Goal: Task Accomplishment & Management: Manage account settings

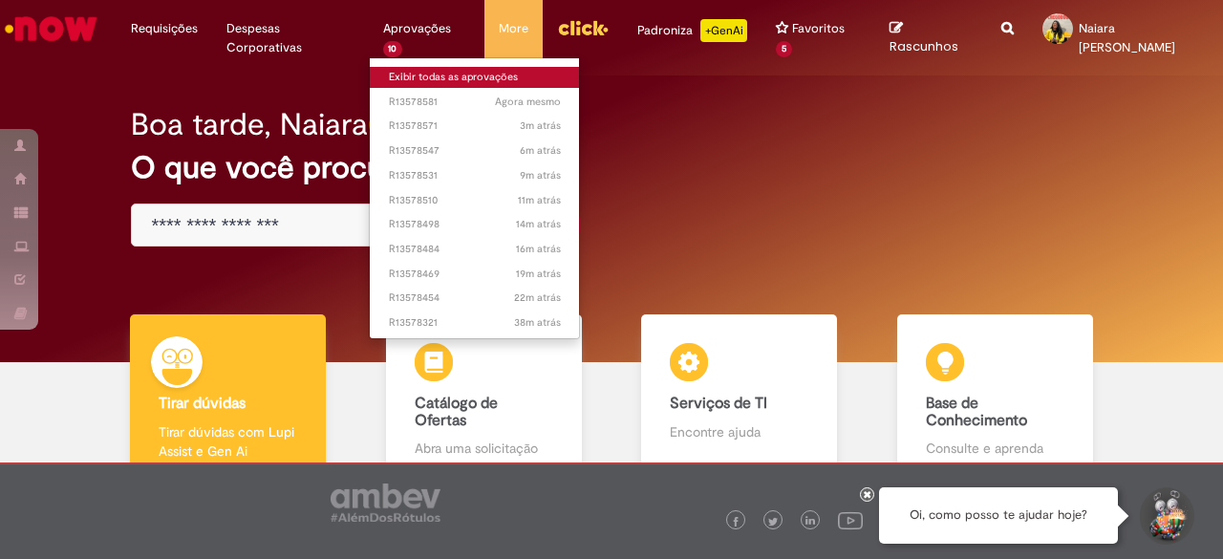
click at [425, 71] on link "Exibir todas as aprovações" at bounding box center [475, 77] width 210 height 21
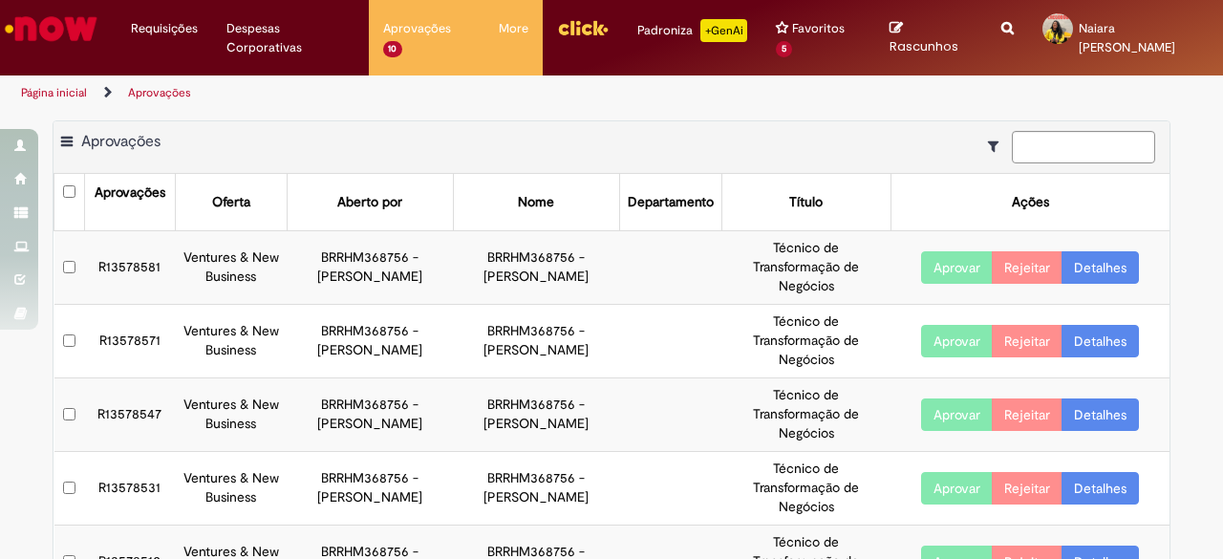
click at [54, 188] on th at bounding box center [69, 202] width 31 height 56
click at [1089, 270] on link "Detalhes" at bounding box center [1099, 267] width 77 height 32
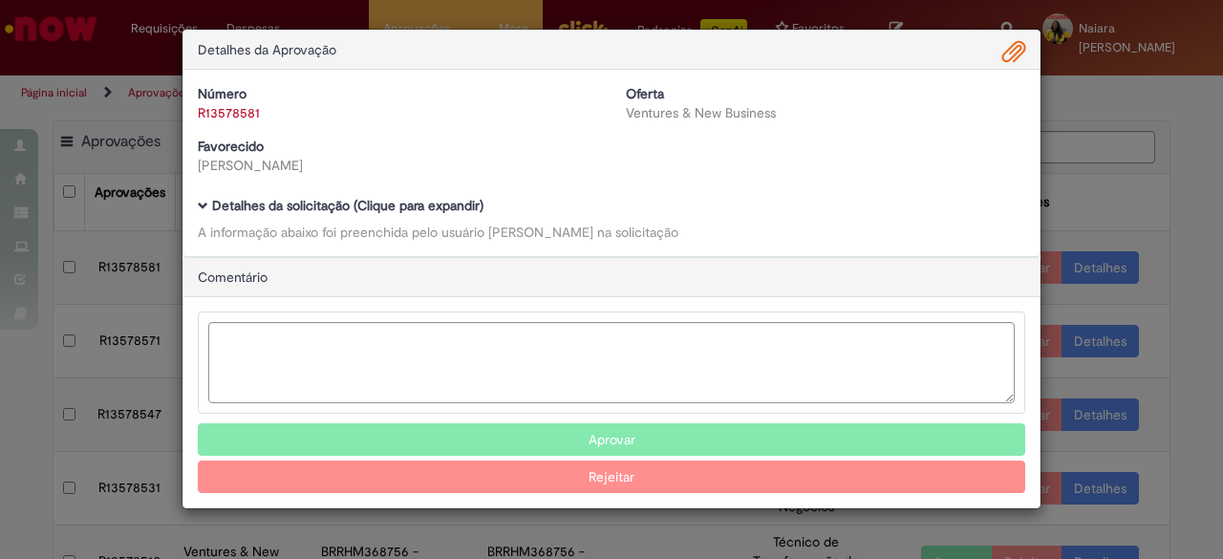
click at [1099, 268] on div "Detalhes da Aprovação Número R13578581 Oferta Ventures & New Business Favorecid…" at bounding box center [611, 279] width 1223 height 559
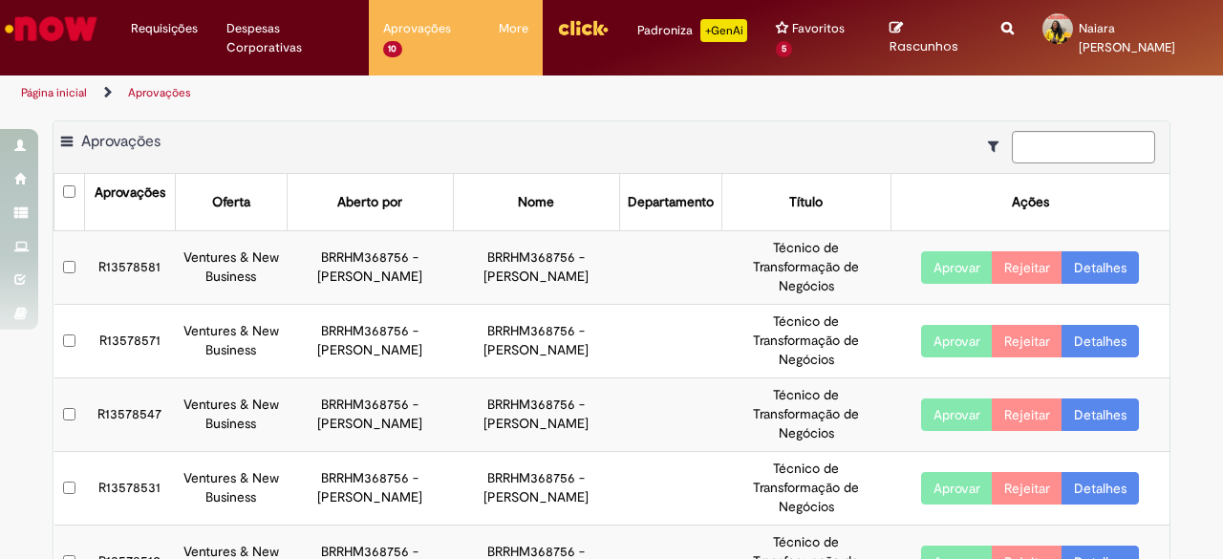
click at [1097, 267] on link "Detalhes" at bounding box center [1099, 267] width 77 height 32
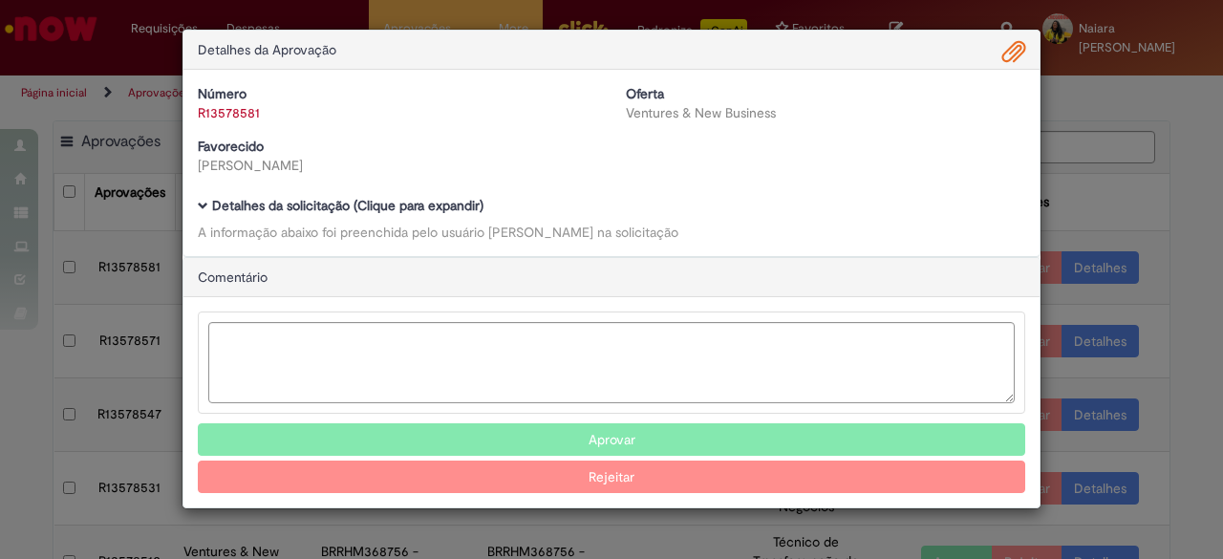
click at [427, 202] on b "Detalhes da solicitação (Clique para expandir)" at bounding box center [347, 205] width 271 height 17
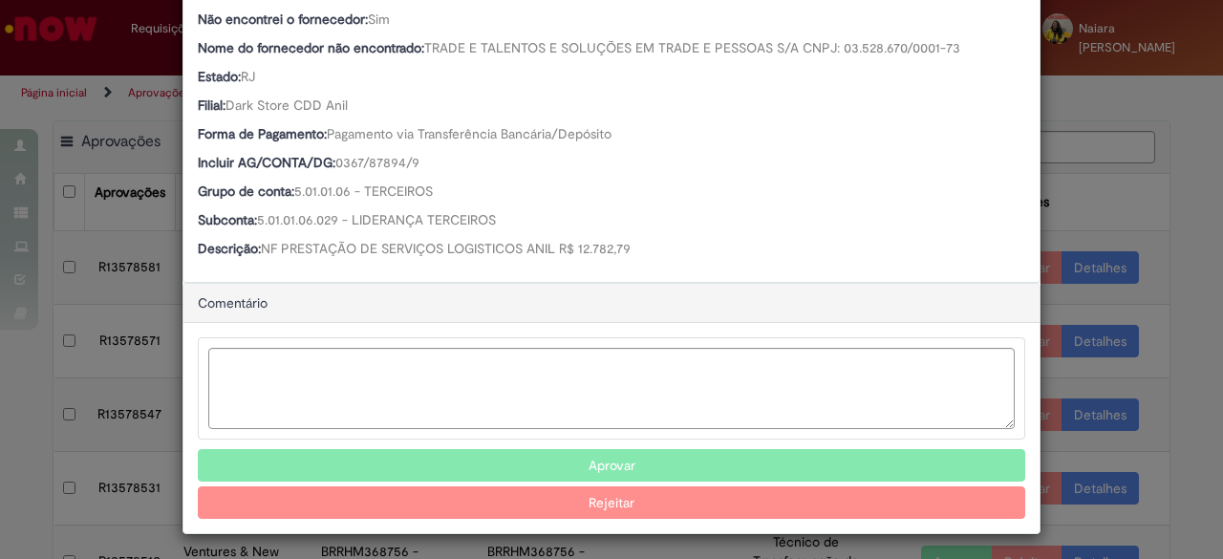
scroll to position [645, 0]
click at [621, 467] on button "Aprovar" at bounding box center [611, 464] width 827 height 32
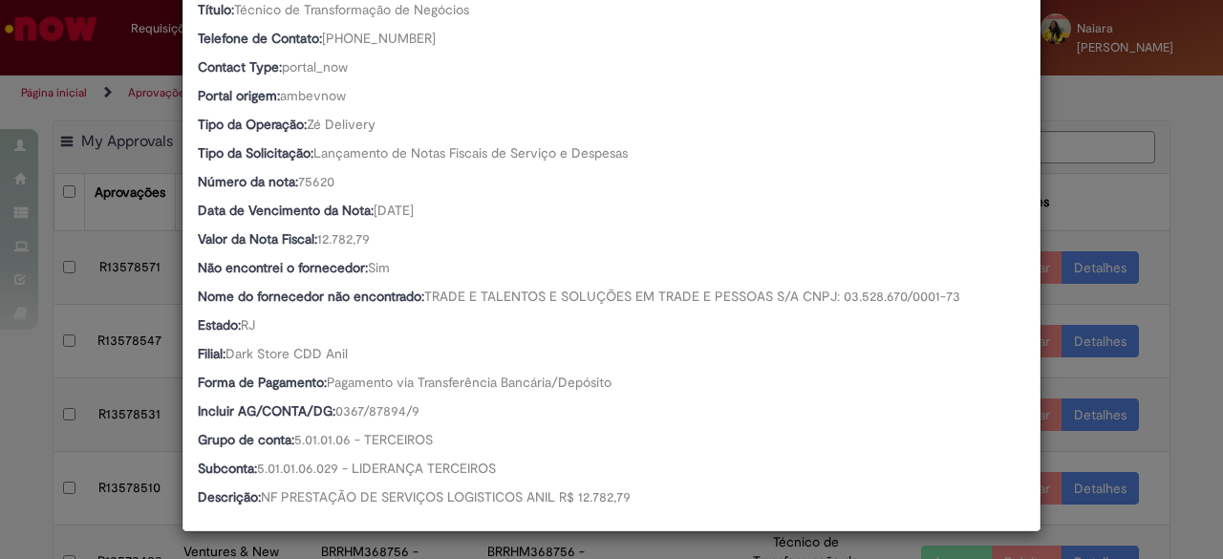
click at [1121, 191] on div "Detalhes da Aprovação Número R13578581 Oferta Ventures & New Business Favorecid…" at bounding box center [611, 279] width 1223 height 559
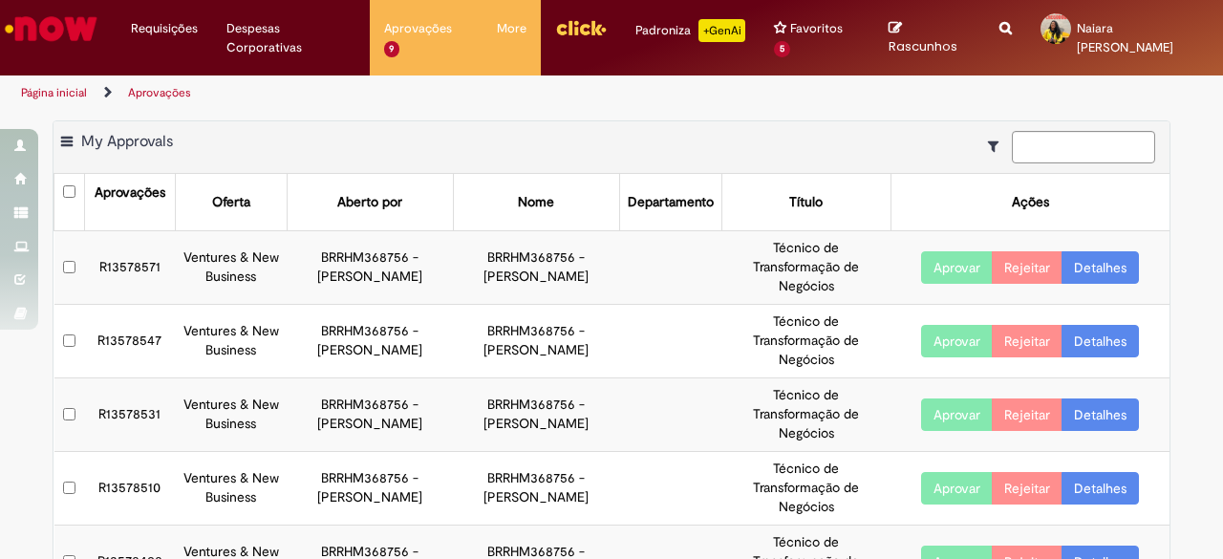
click at [1101, 263] on link "Detalhes" at bounding box center [1099, 267] width 77 height 32
click at [1101, 268] on link "Detalhes" at bounding box center [1099, 267] width 77 height 32
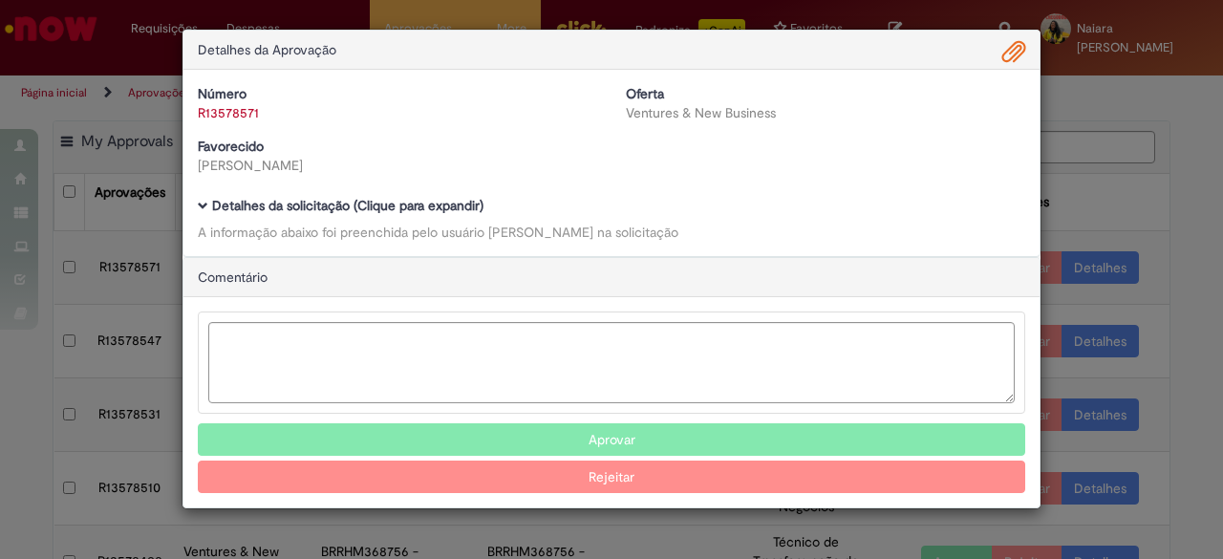
click at [439, 207] on b "Detalhes da solicitação (Clique para expandir)" at bounding box center [347, 205] width 271 height 17
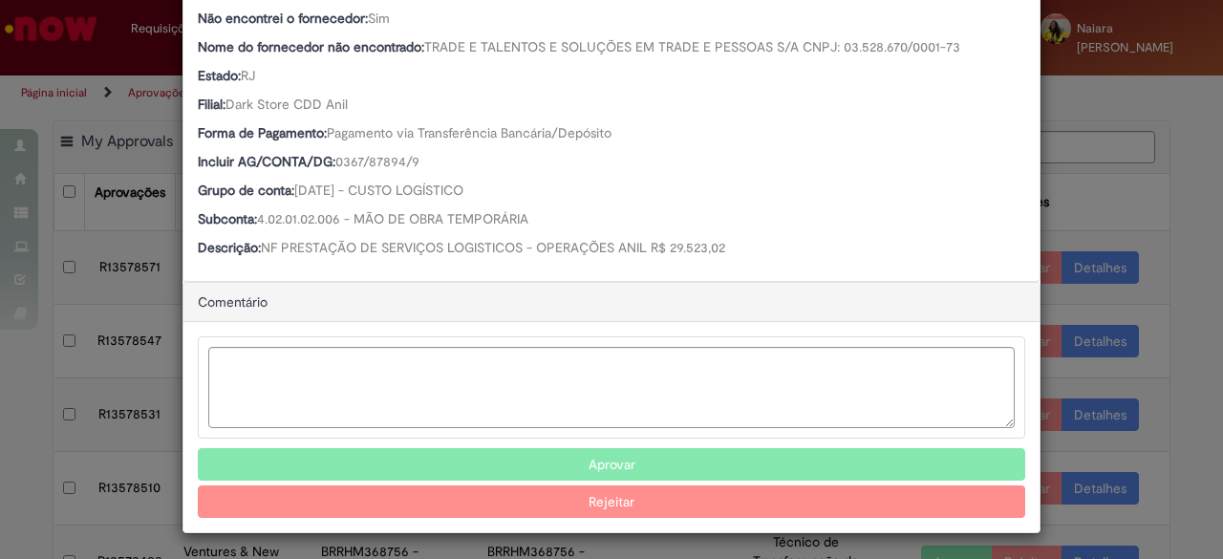
scroll to position [644, 0]
click at [674, 454] on button "Aprovar" at bounding box center [611, 465] width 827 height 32
click at [1126, 177] on div "Detalhes da Aprovação Número R13578571 Oferta Ventures & New Business Favorecid…" at bounding box center [611, 279] width 1223 height 559
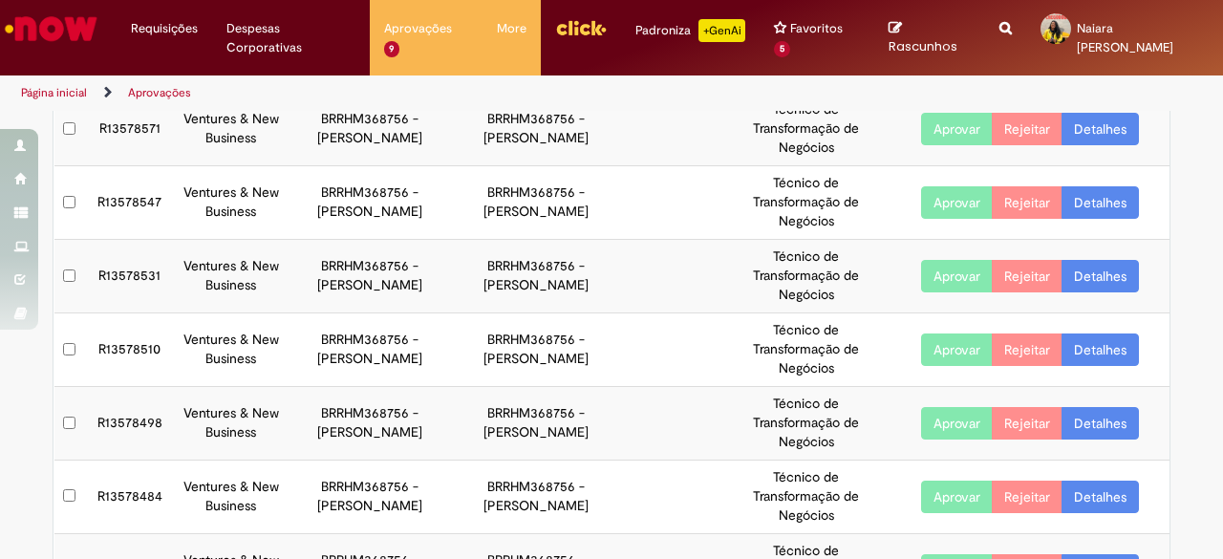
scroll to position [0, 0]
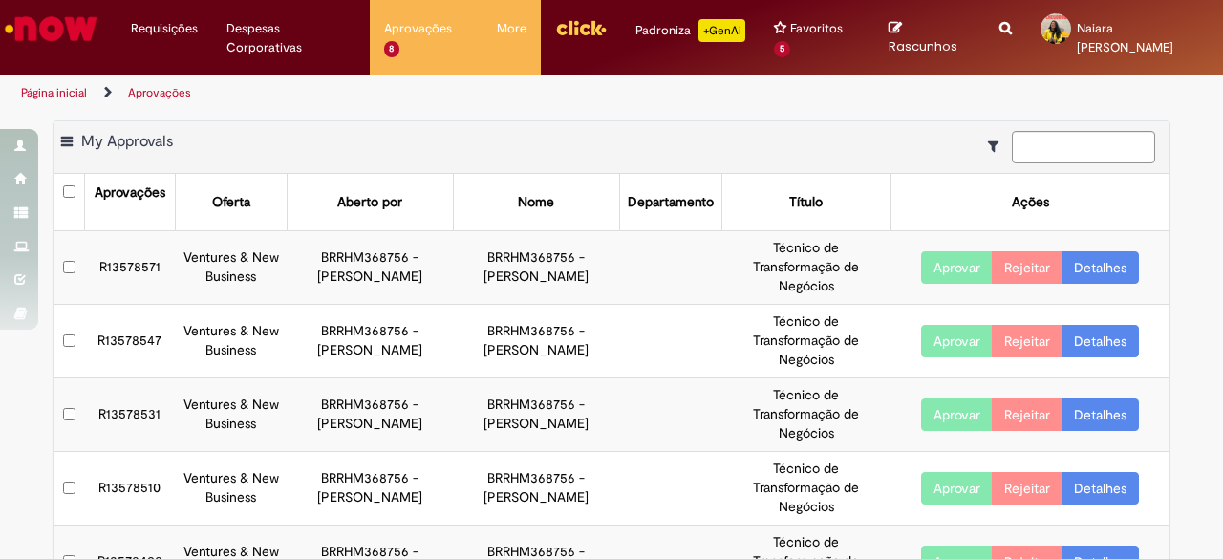
click at [1098, 344] on link "Detalhes" at bounding box center [1099, 341] width 77 height 32
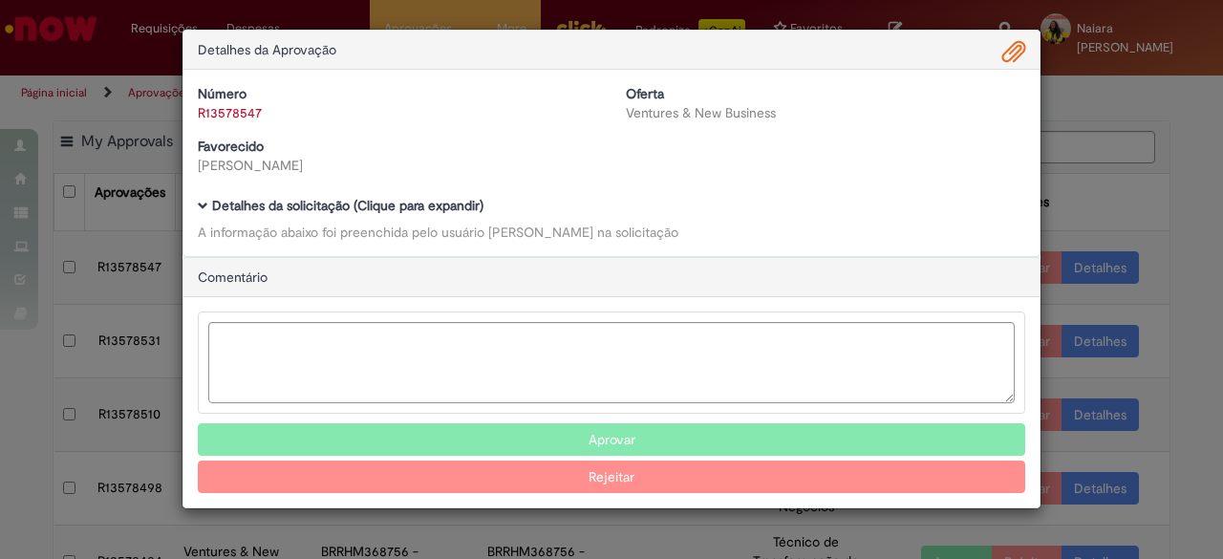
click at [431, 205] on b "Detalhes da solicitação (Clique para expandir)" at bounding box center [347, 205] width 271 height 17
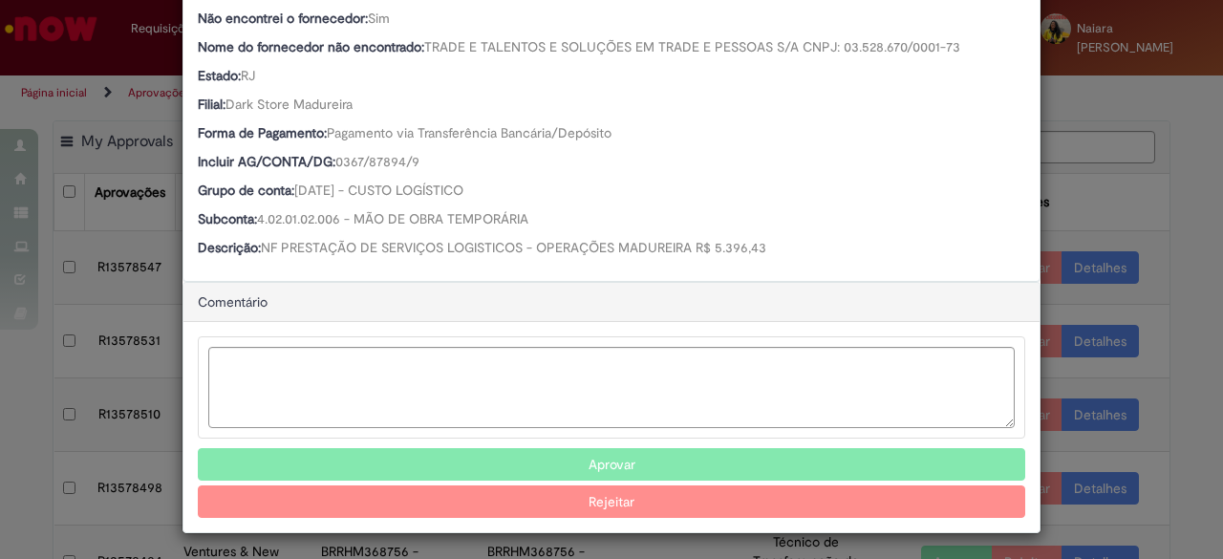
click at [605, 461] on button "Aprovar" at bounding box center [611, 464] width 827 height 32
click at [1112, 165] on div "Detalhes da Aprovação Número R13578547 Oferta Ventures & New Business Favorecid…" at bounding box center [611, 279] width 1223 height 559
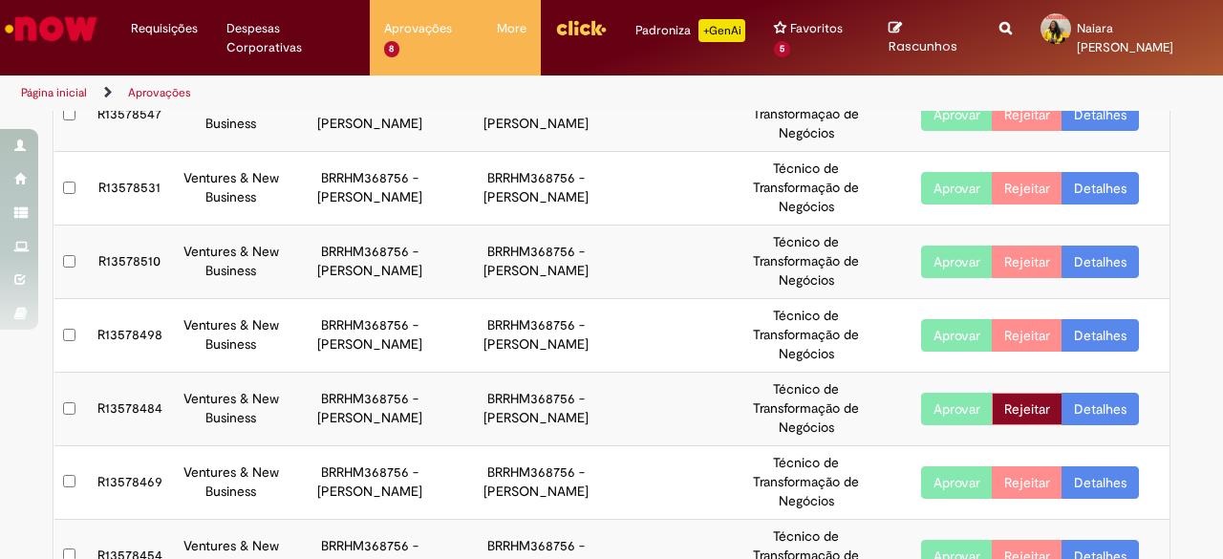
scroll to position [287, 0]
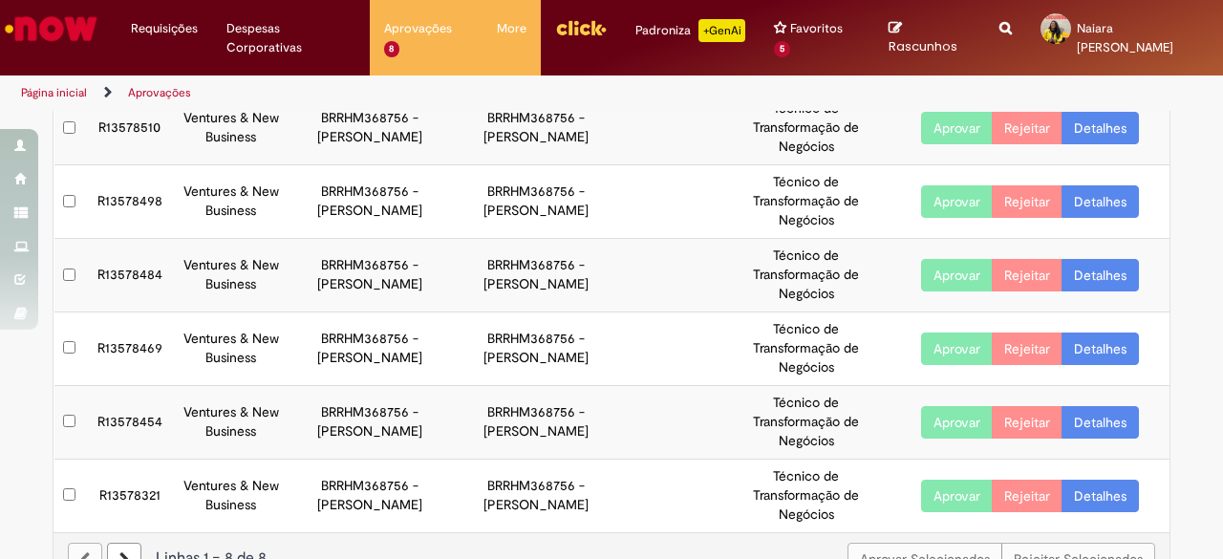
click at [1085, 191] on link "Detalhes" at bounding box center [1099, 201] width 77 height 32
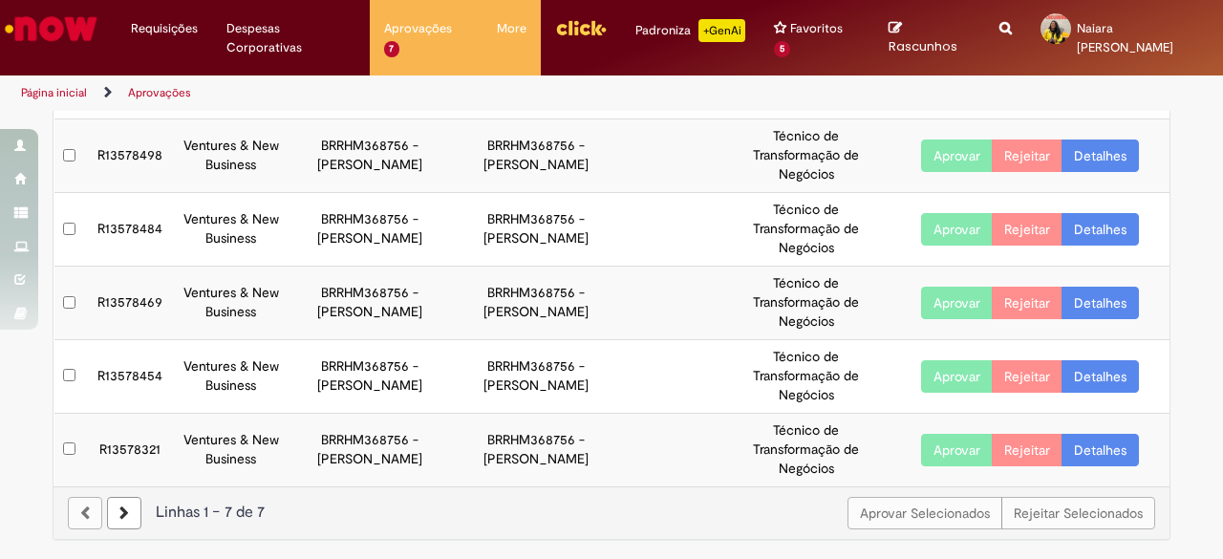
scroll to position [254, 0]
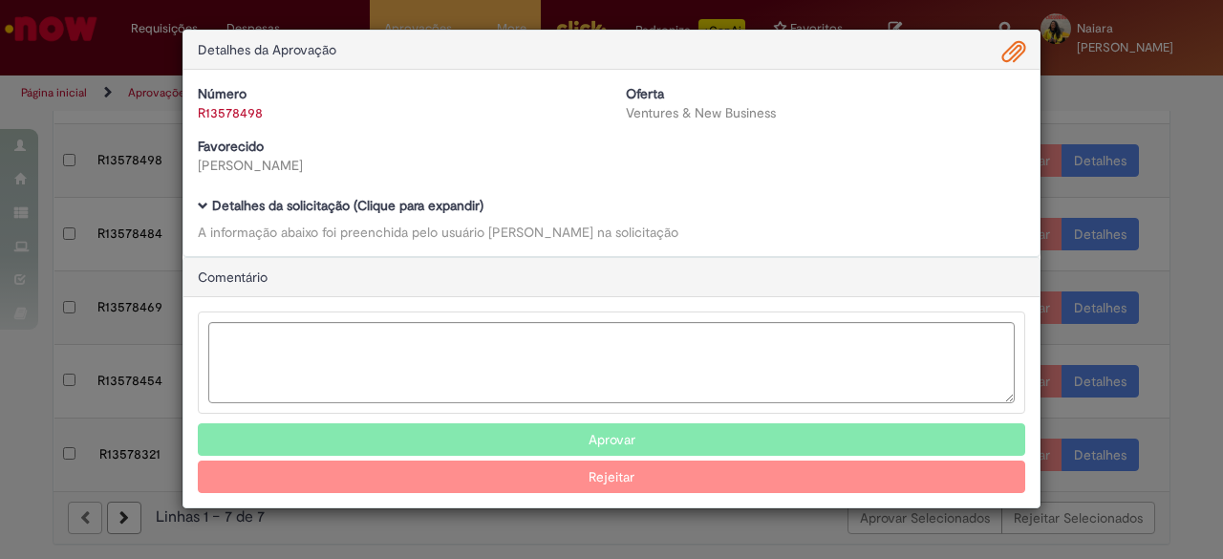
click at [430, 217] on div "Detalhes da solicitação (Clique para expandir) A informação abaixo foi preenchi…" at bounding box center [611, 220] width 827 height 43
click at [444, 207] on b "Detalhes da solicitação (Clique para expandir)" at bounding box center [347, 205] width 271 height 17
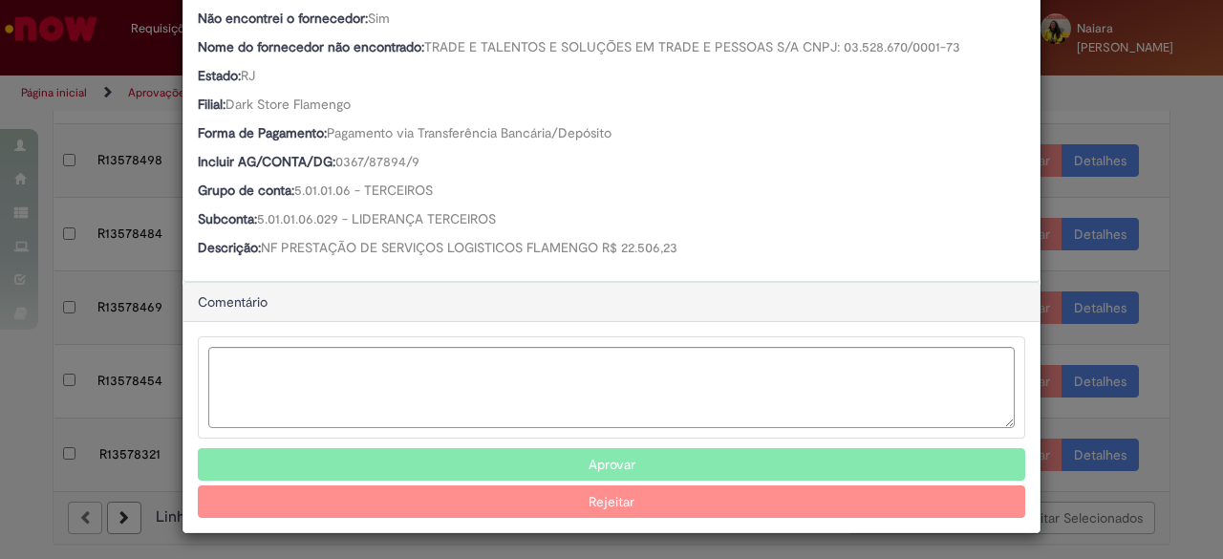
click at [620, 464] on button "Aprovar" at bounding box center [611, 464] width 827 height 32
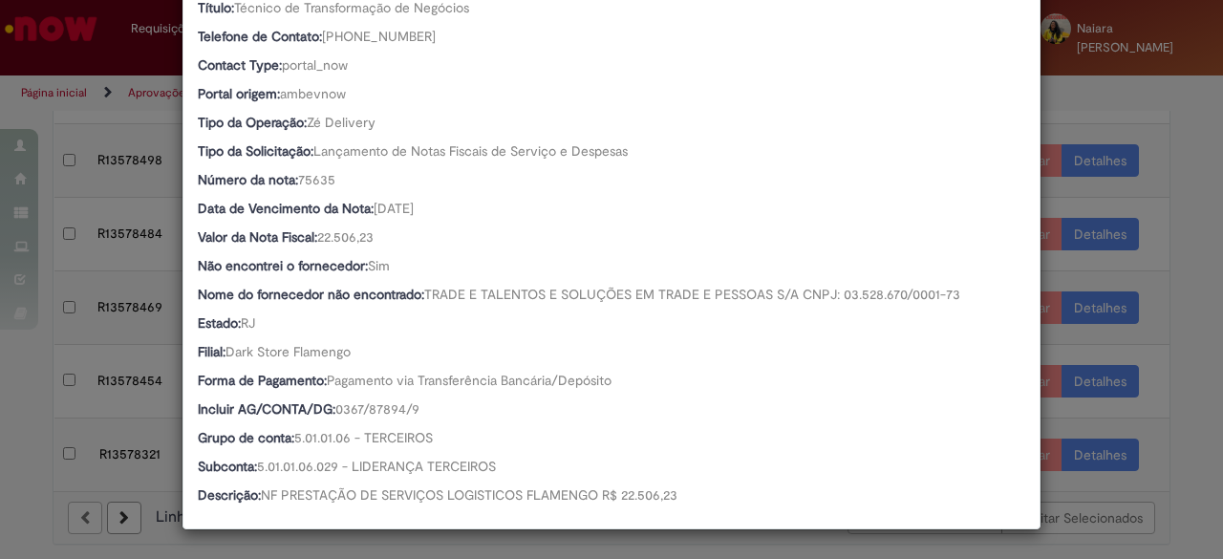
scroll to position [395, 0]
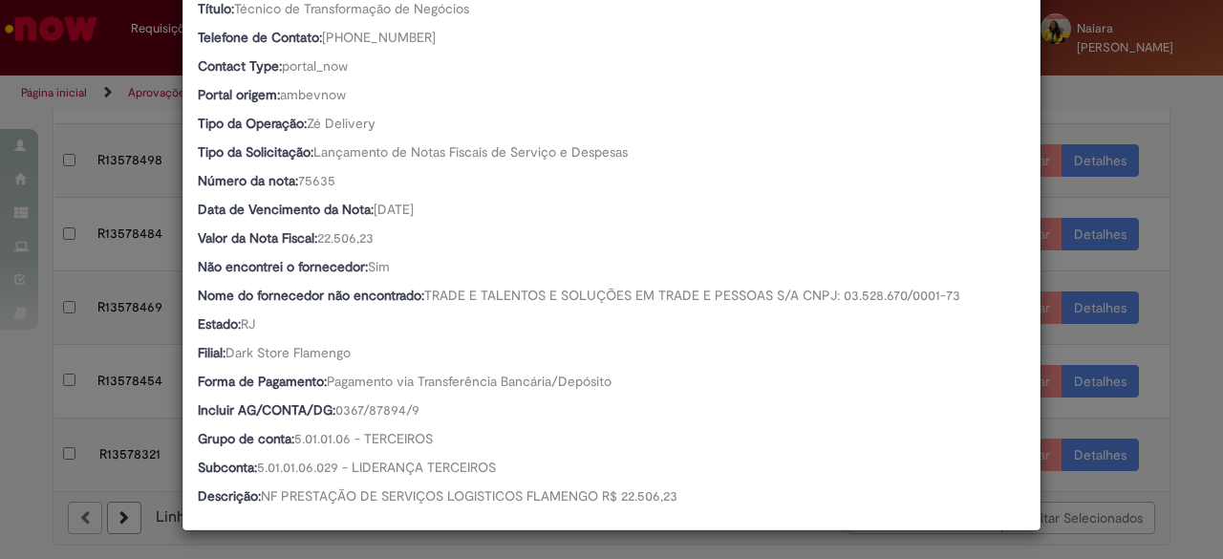
click at [1176, 95] on div "Detalhes da Aprovação Número R13578498 Oferta Ventures & New Business Favorecid…" at bounding box center [611, 279] width 1223 height 559
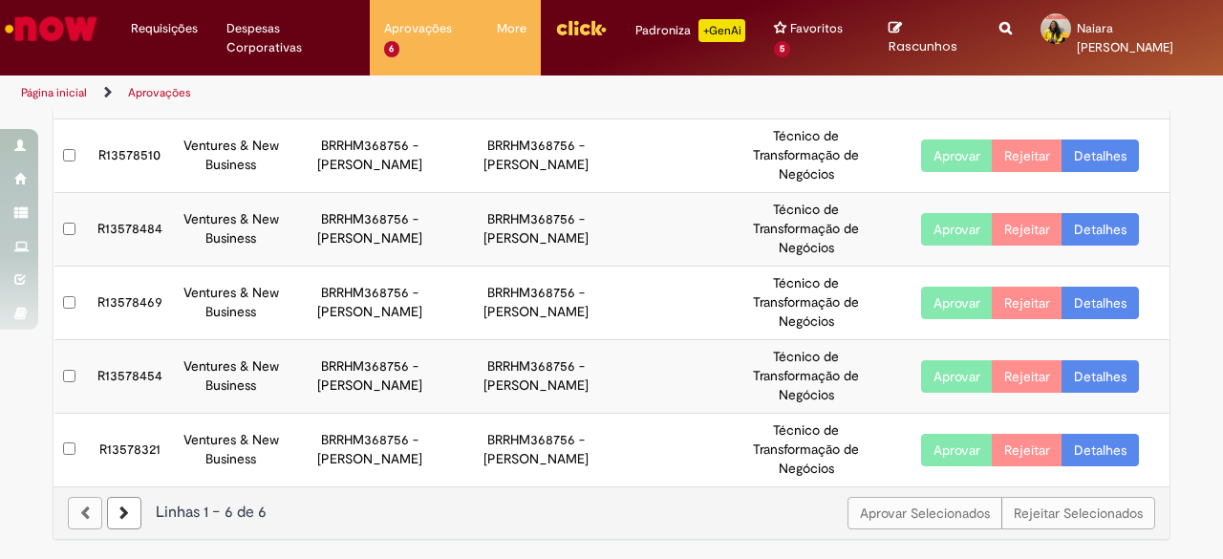
scroll to position [181, 0]
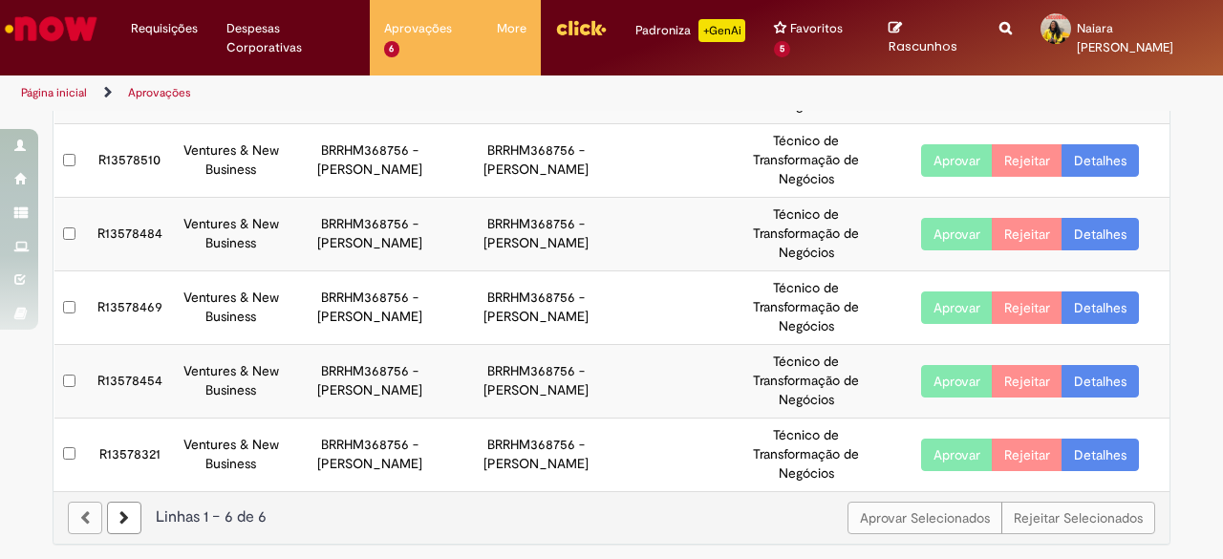
click at [1090, 154] on link "Detalhes" at bounding box center [1099, 160] width 77 height 32
click at [1100, 160] on link "Detalhes" at bounding box center [1099, 160] width 77 height 32
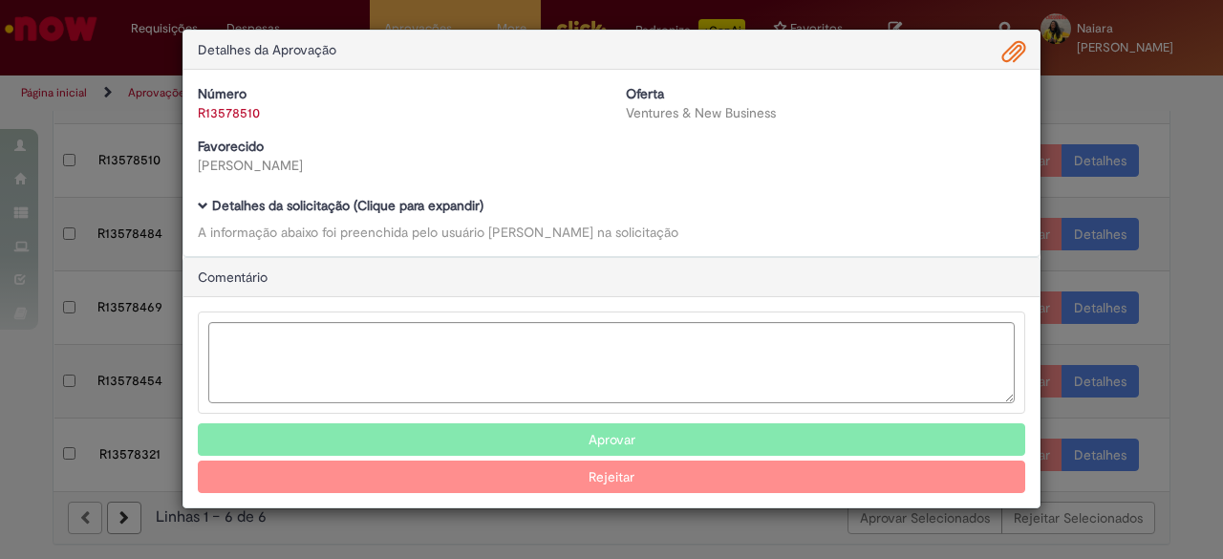
click at [425, 199] on b "Detalhes da solicitação (Clique para expandir)" at bounding box center [347, 205] width 271 height 17
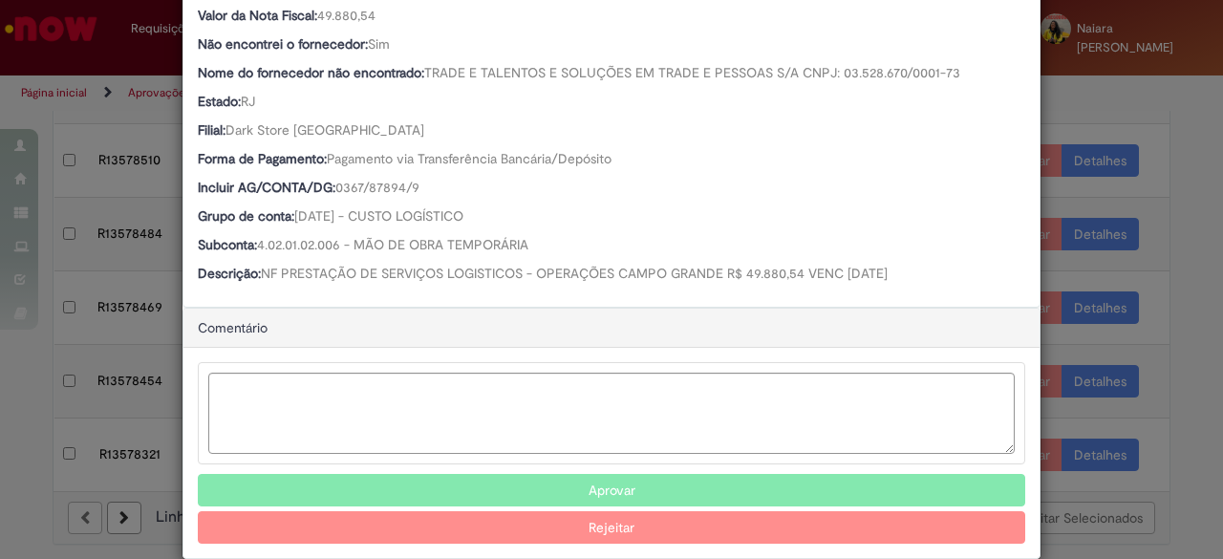
scroll to position [645, 0]
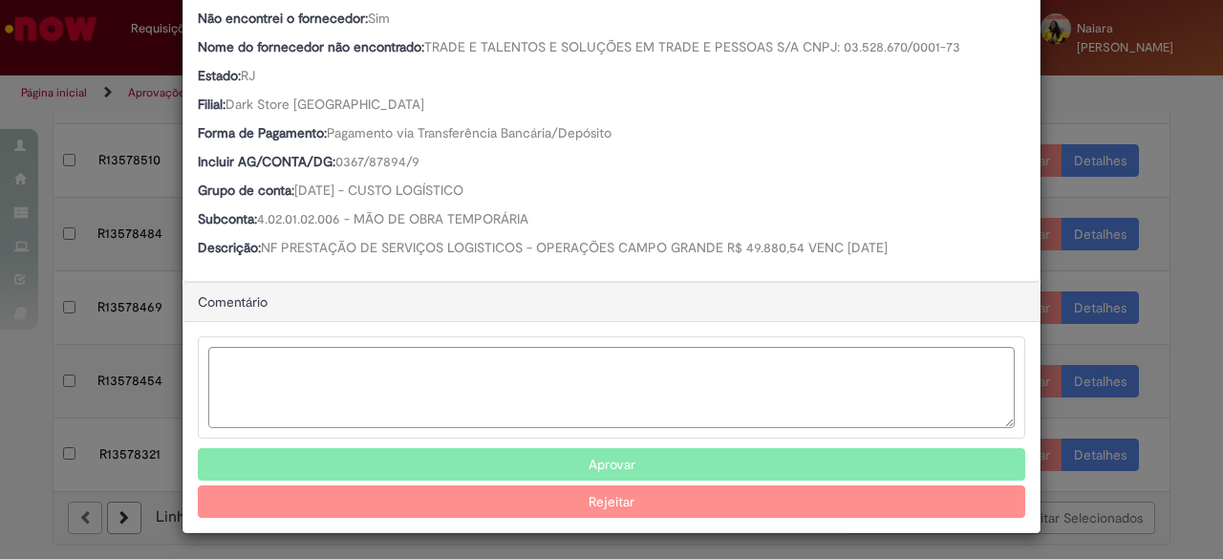
click at [602, 462] on button "Aprovar" at bounding box center [611, 464] width 827 height 32
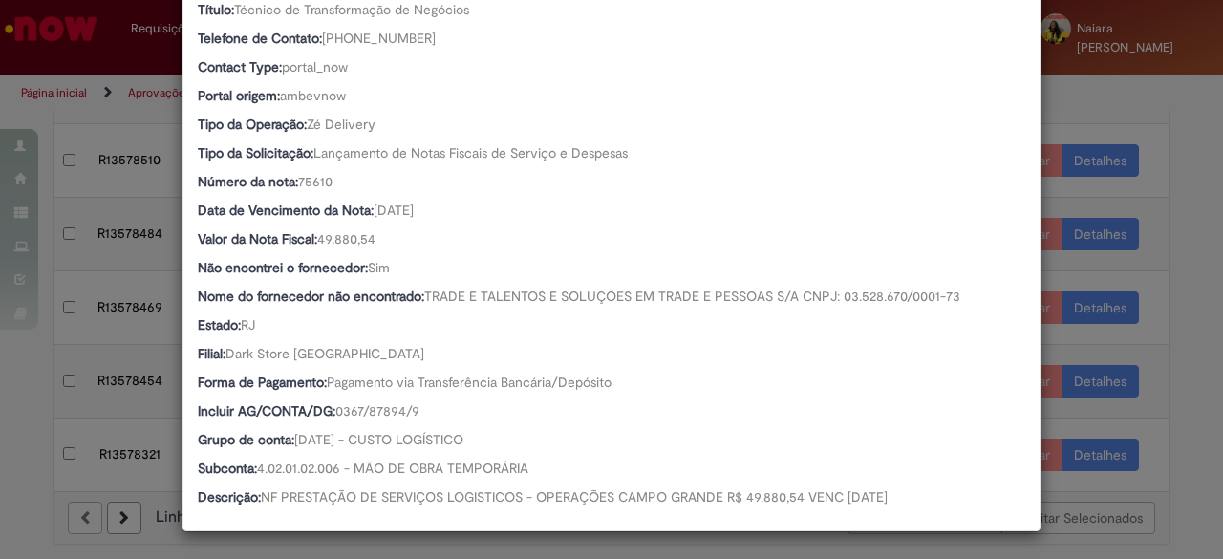
scroll to position [107, 0]
click at [1136, 117] on div "Detalhes da Aprovação Número R13578510 Oferta Ventures & New Business Favorecid…" at bounding box center [611, 279] width 1223 height 559
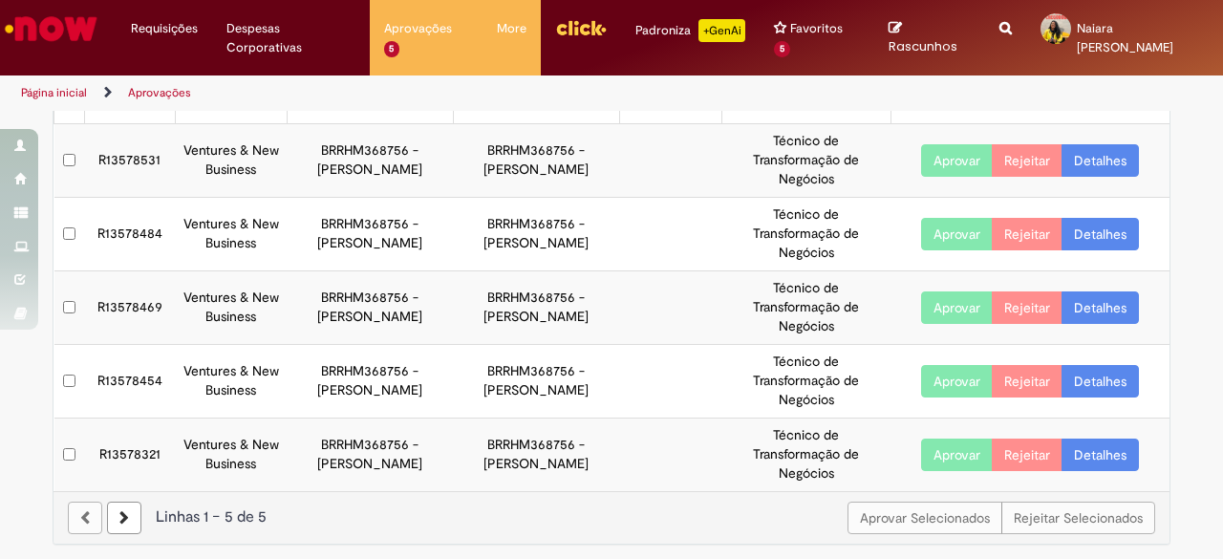
click at [1110, 160] on link "Detalhes" at bounding box center [1099, 160] width 77 height 32
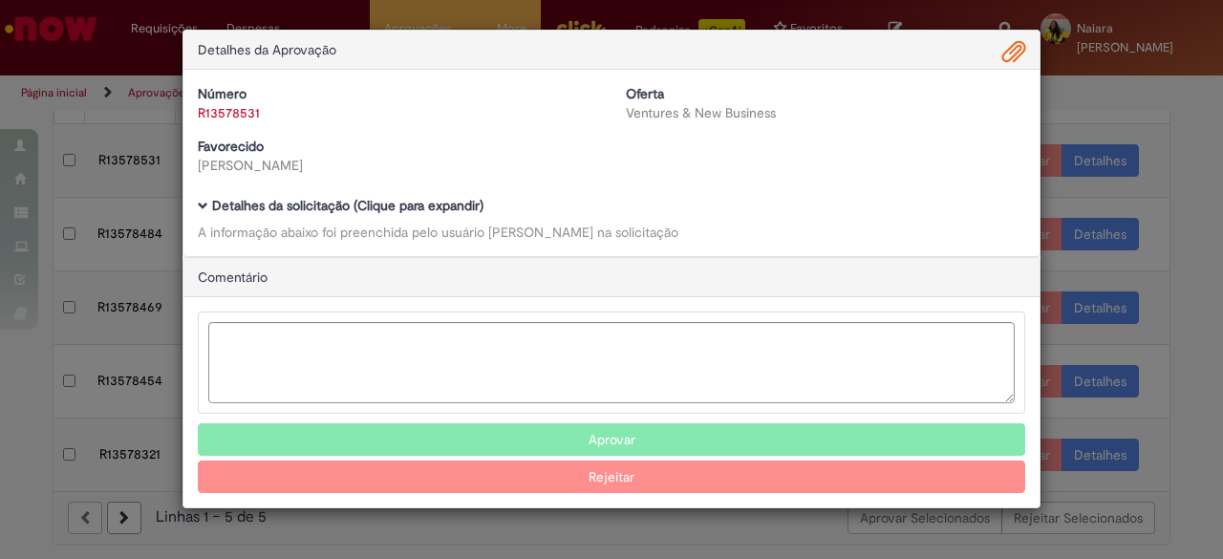
click at [405, 203] on b "Detalhes da solicitação (Clique para expandir)" at bounding box center [347, 205] width 271 height 17
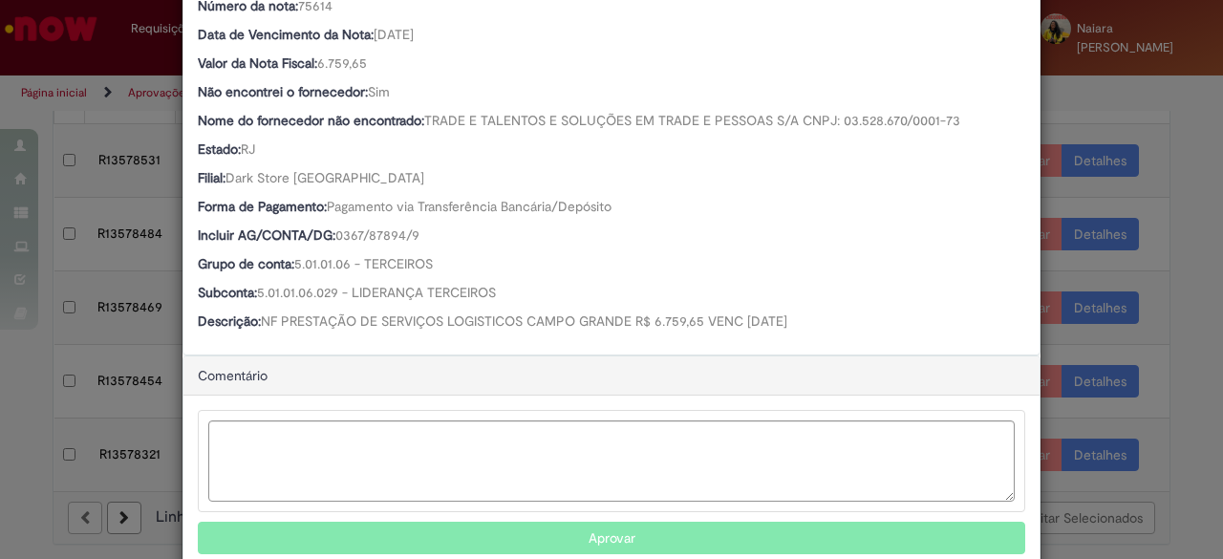
scroll to position [645, 0]
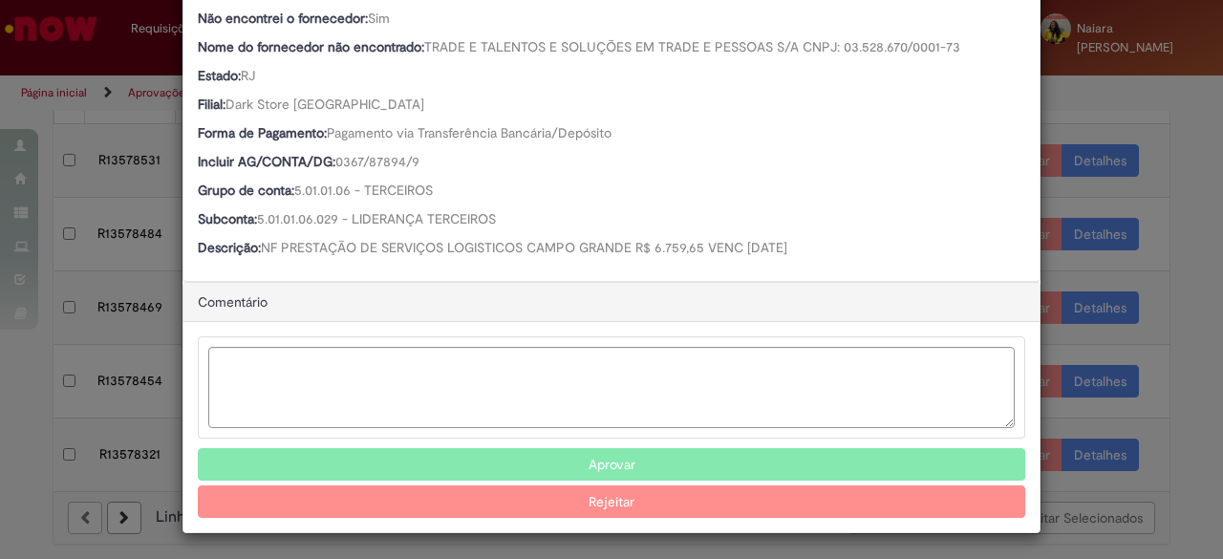
click at [623, 463] on button "Aprovar" at bounding box center [611, 464] width 827 height 32
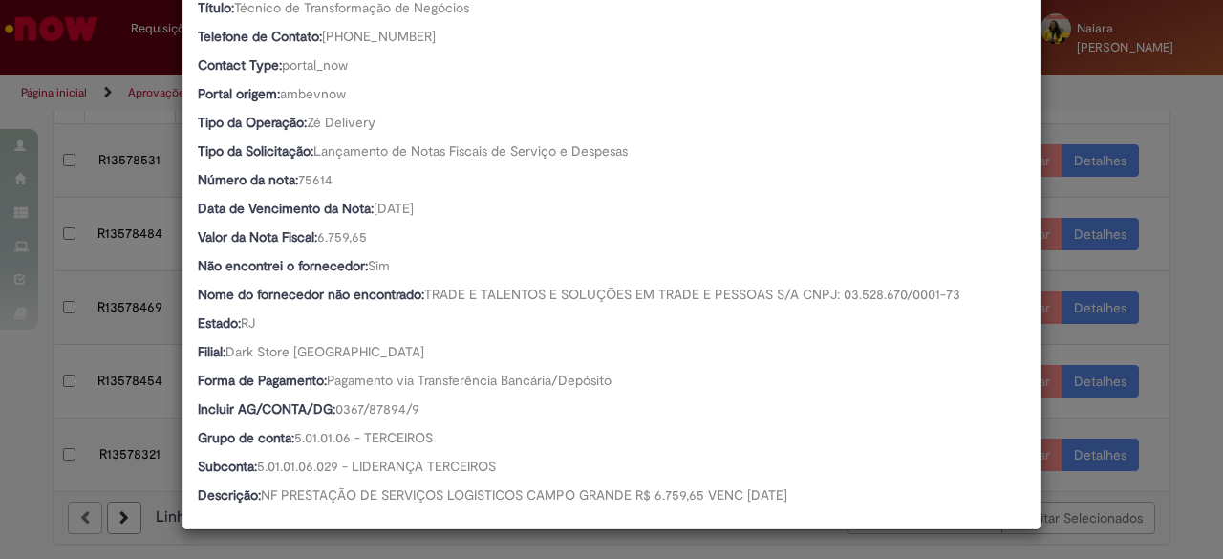
scroll to position [395, 0]
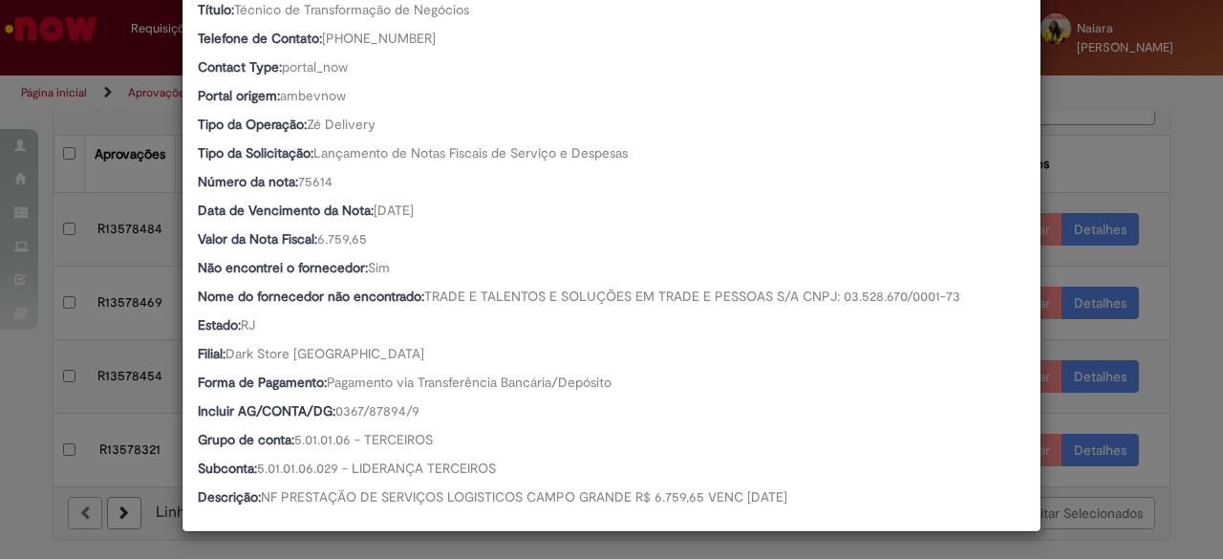
drag, startPoint x: 1081, startPoint y: 154, endPoint x: 1079, endPoint y: 144, distance: 9.7
click at [1081, 152] on div "Detalhes da Aprovação Número R13578531 Oferta Ventures & New Business Favorecid…" at bounding box center [611, 279] width 1223 height 559
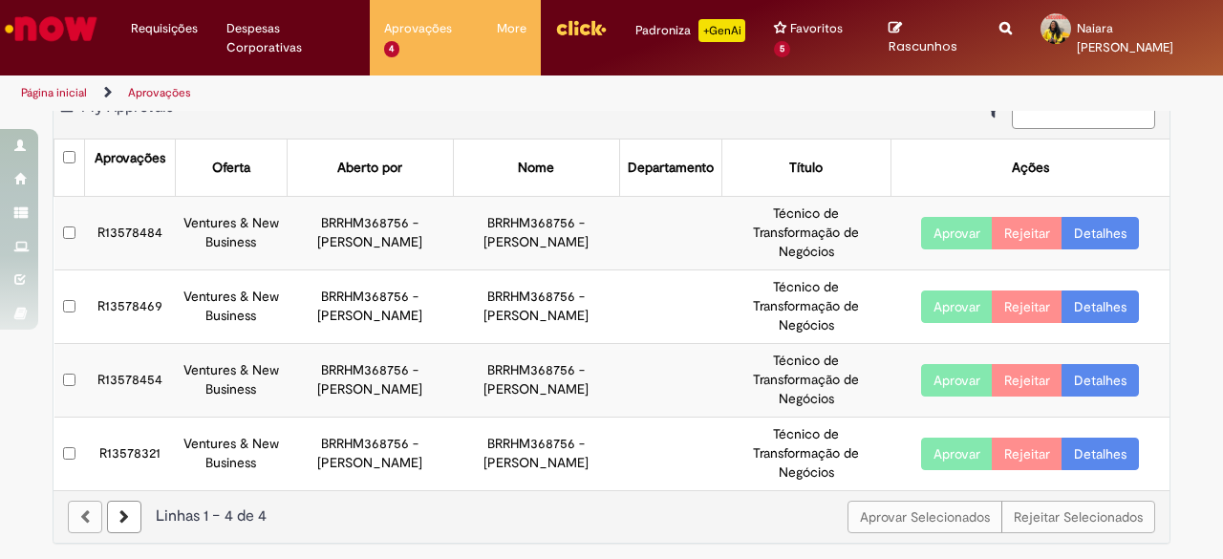
click at [1098, 235] on link "Detalhes" at bounding box center [1099, 233] width 77 height 32
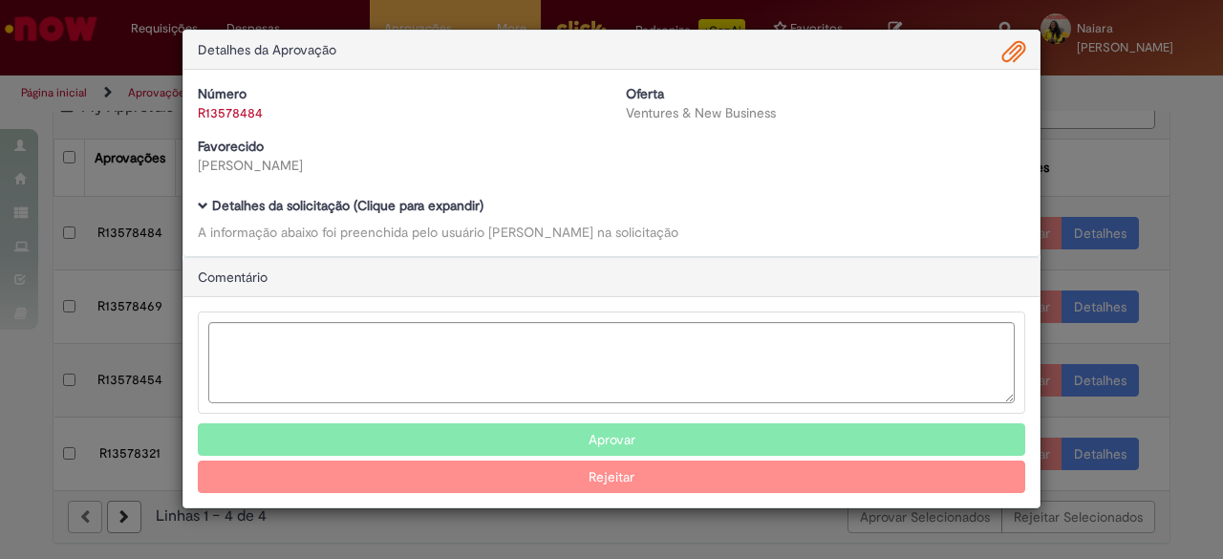
click at [331, 198] on b "Detalhes da solicitação (Clique para expandir)" at bounding box center [347, 205] width 271 height 17
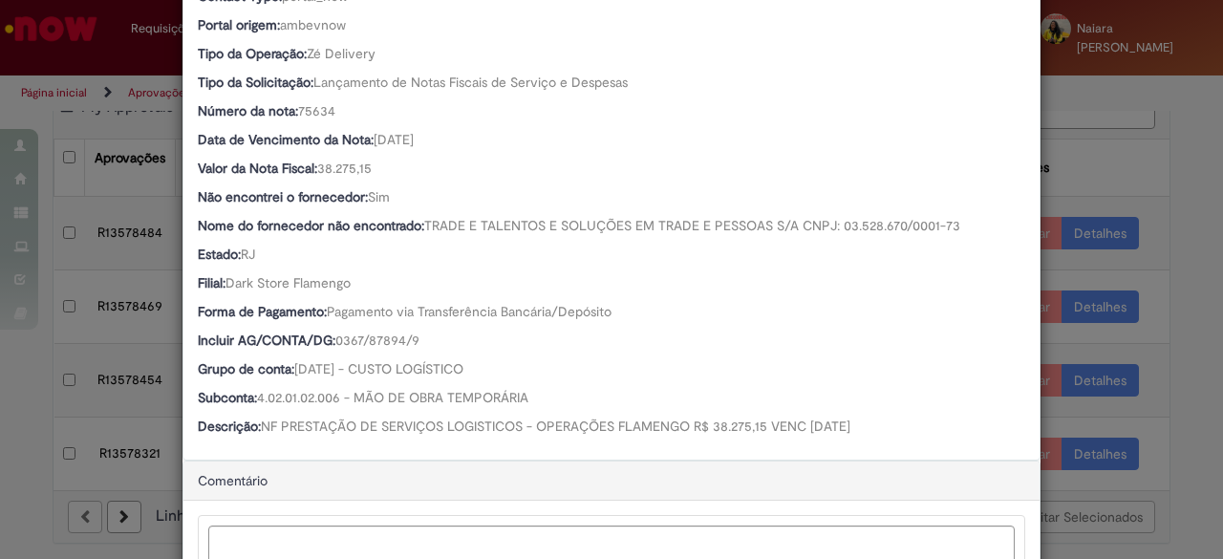
scroll to position [645, 0]
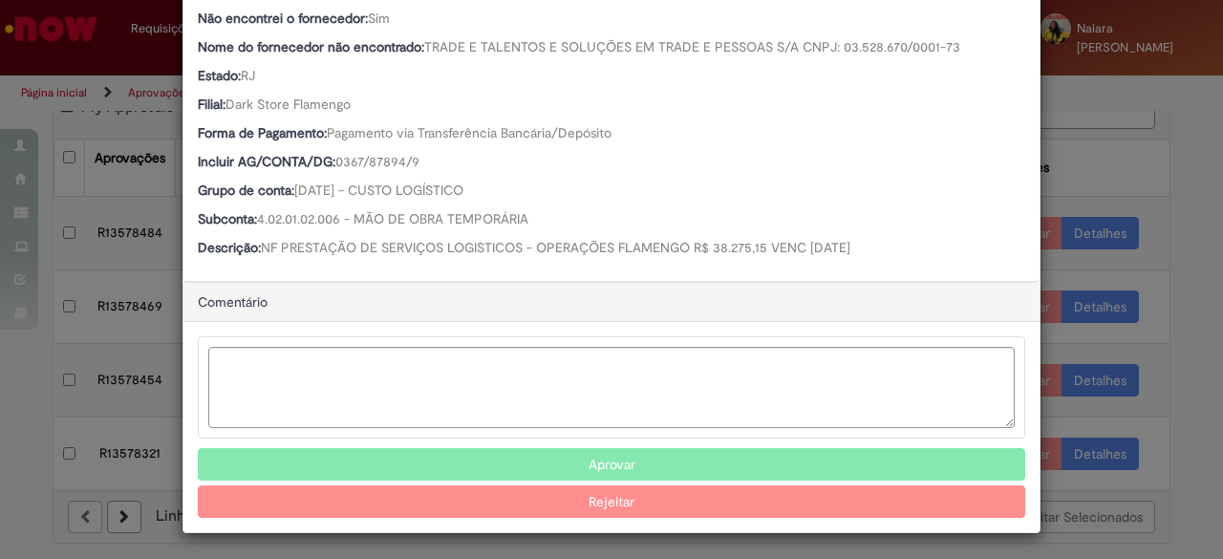
click at [556, 454] on button "Aprovar" at bounding box center [611, 464] width 827 height 32
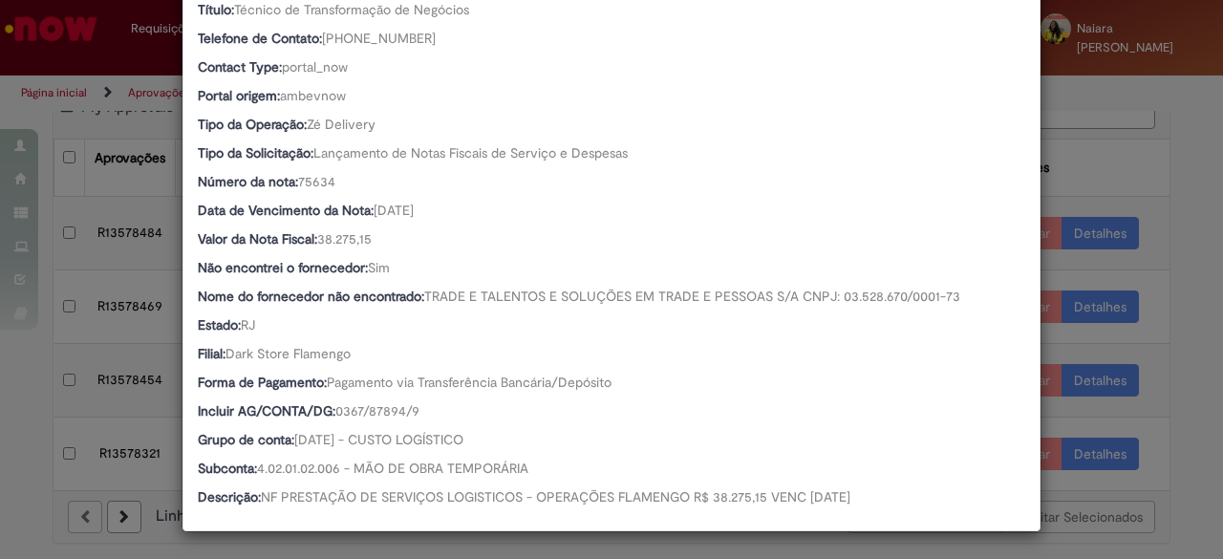
click at [1119, 169] on div "Detalhes da Aprovação Número R13578484 Oferta Ventures & New Business Favorecid…" at bounding box center [611, 279] width 1223 height 559
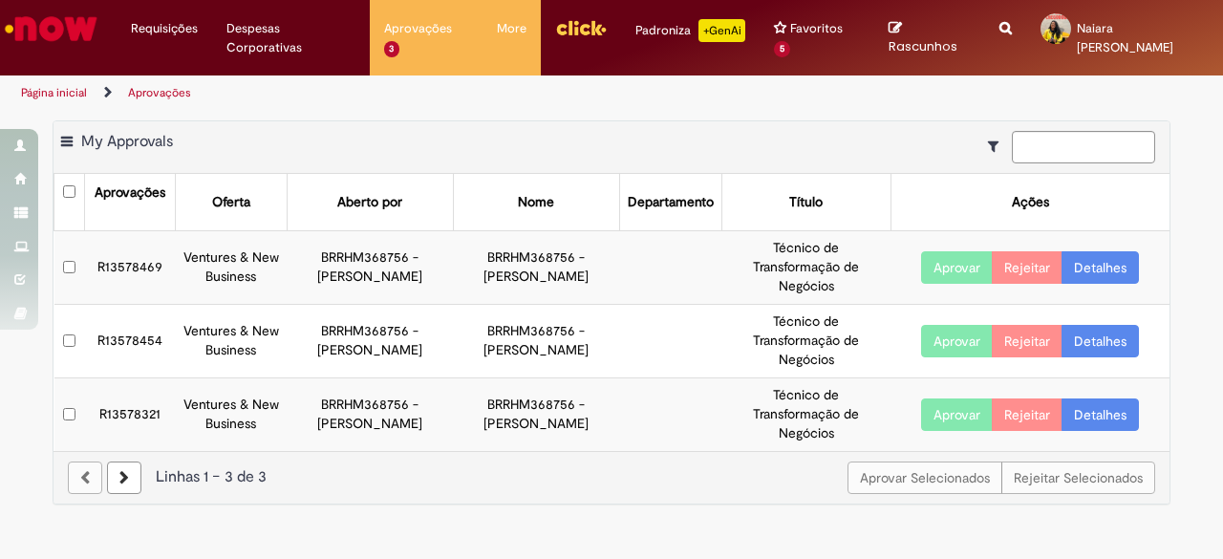
click at [1104, 237] on td "Aprovar Rejeitar Detalhes" at bounding box center [1029, 268] width 279 height 74
click at [1104, 264] on link "Detalhes" at bounding box center [1099, 267] width 77 height 32
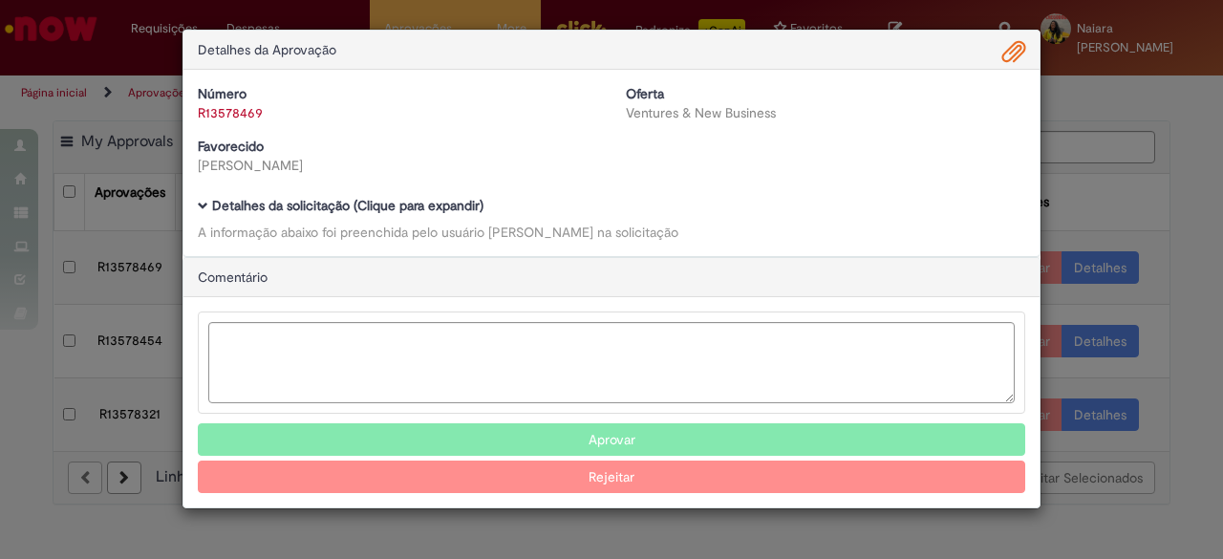
click at [409, 207] on b "Detalhes da solicitação (Clique para expandir)" at bounding box center [347, 205] width 271 height 17
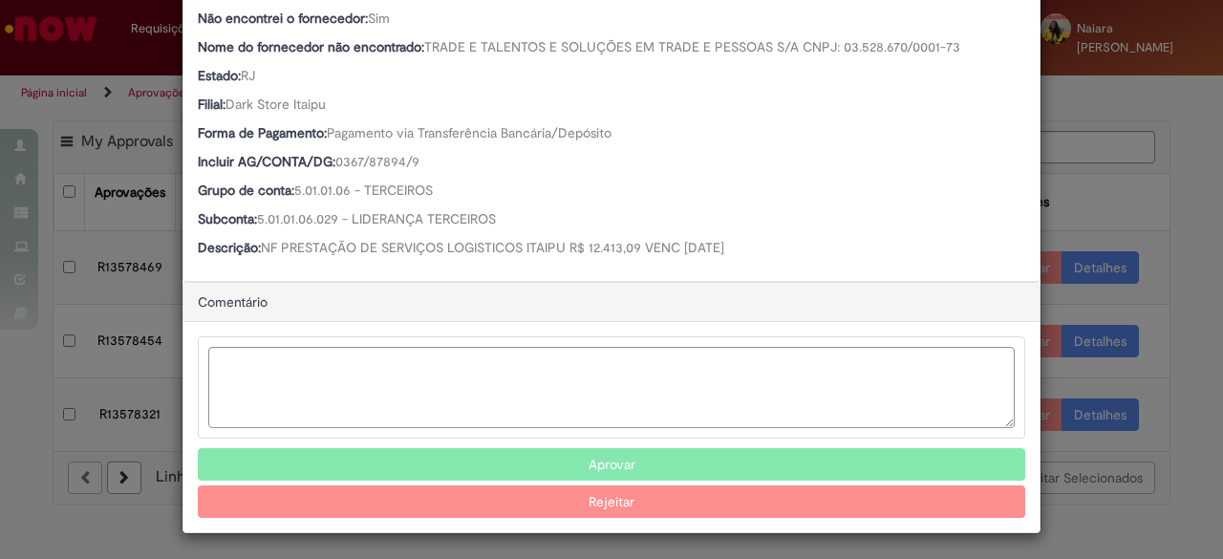
click at [518, 455] on button "Aprovar" at bounding box center [611, 464] width 827 height 32
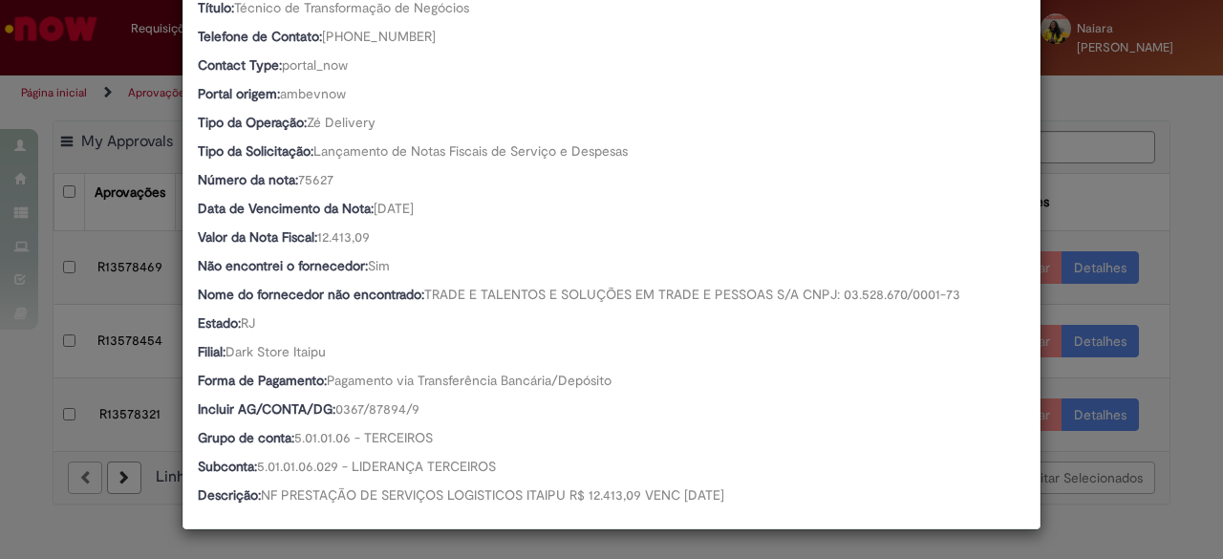
scroll to position [395, 0]
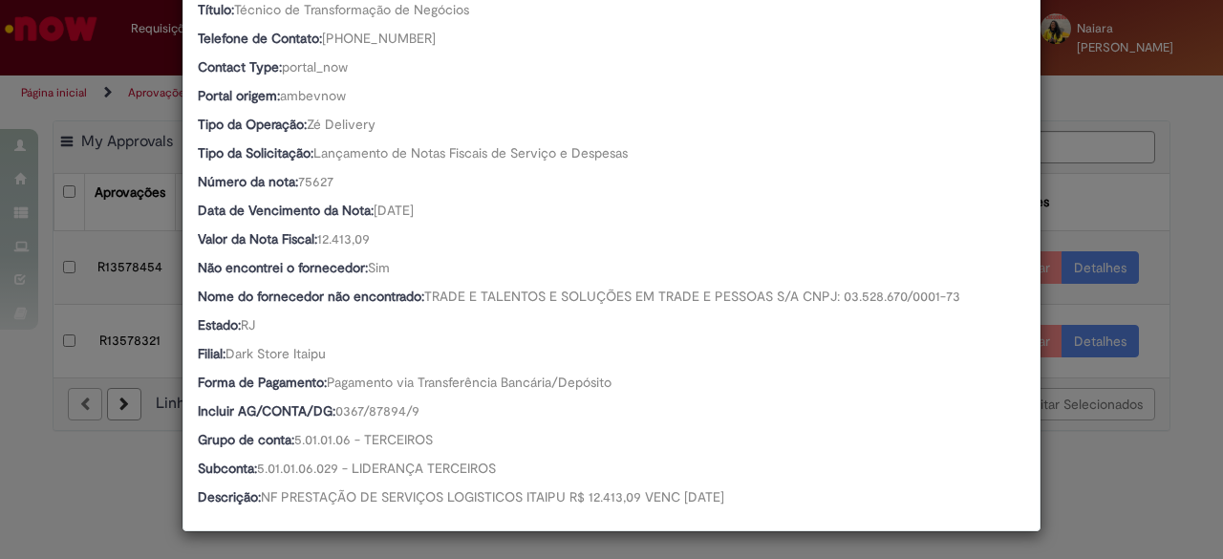
click at [1087, 172] on div "Detalhes da Aprovação Número R13578469 Oferta Ventures & New Business Favorecid…" at bounding box center [611, 279] width 1223 height 559
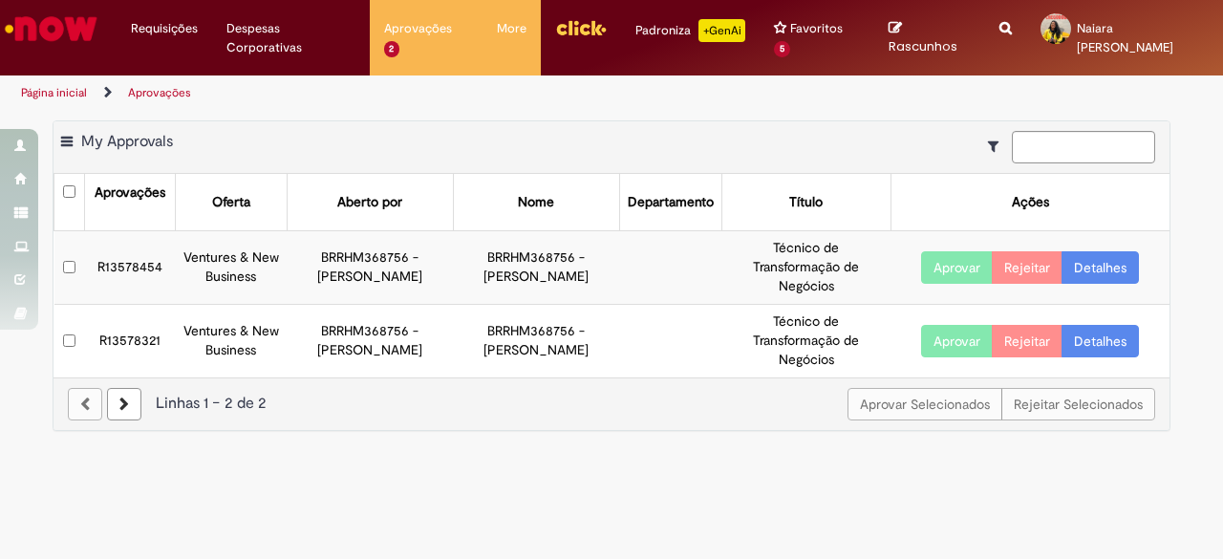
click at [1085, 261] on link "Detalhes" at bounding box center [1099, 267] width 77 height 32
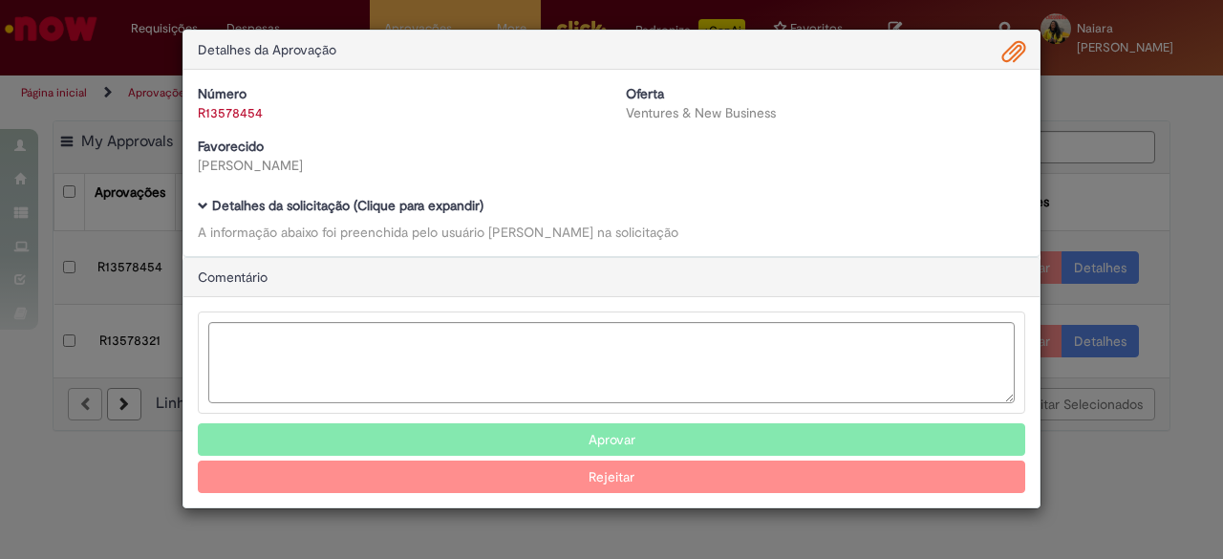
click at [390, 207] on b "Detalhes da solicitação (Clique para expandir)" at bounding box center [347, 205] width 271 height 17
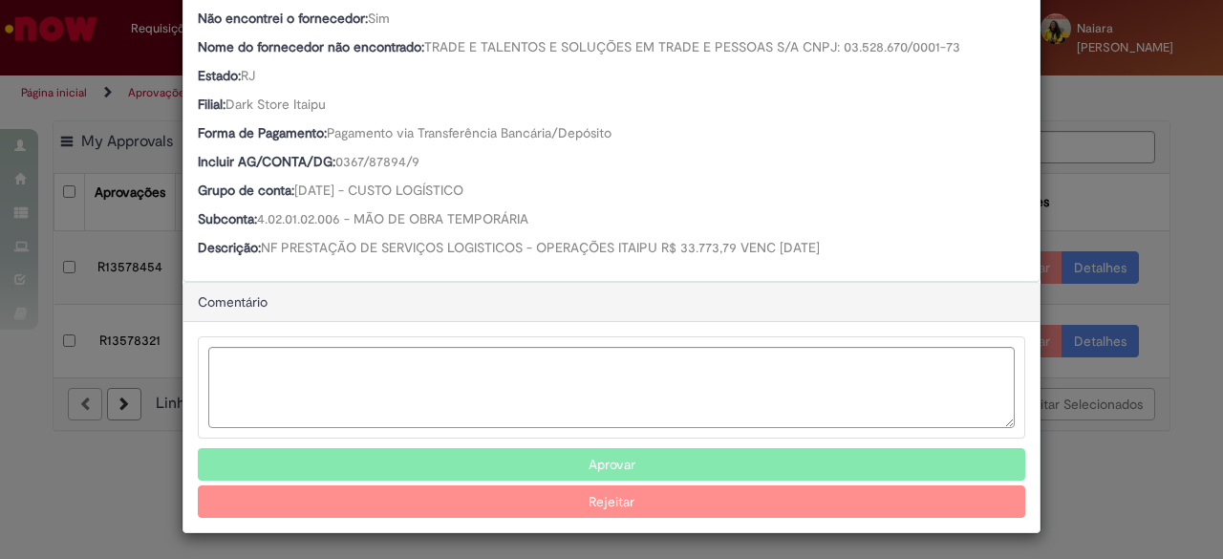
scroll to position [644, 0]
click at [533, 461] on button "Aprovar" at bounding box center [611, 465] width 827 height 32
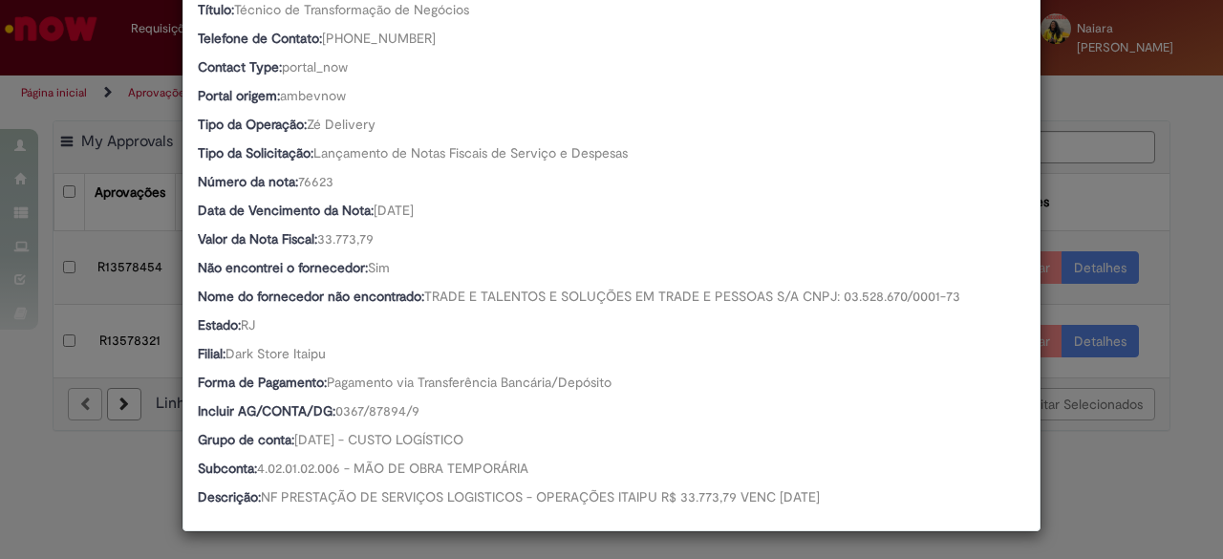
click at [1119, 151] on div "Detalhes da Aprovação Número R13578454 Oferta Ventures & New Business Favorecid…" at bounding box center [611, 279] width 1223 height 559
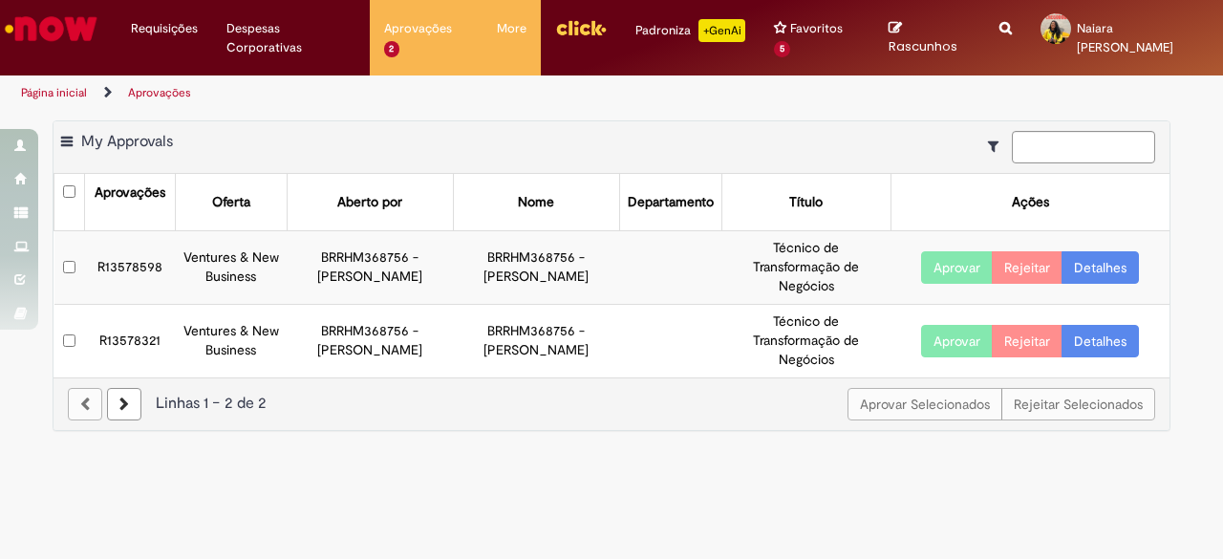
click at [1103, 268] on link "Detalhes" at bounding box center [1099, 267] width 77 height 32
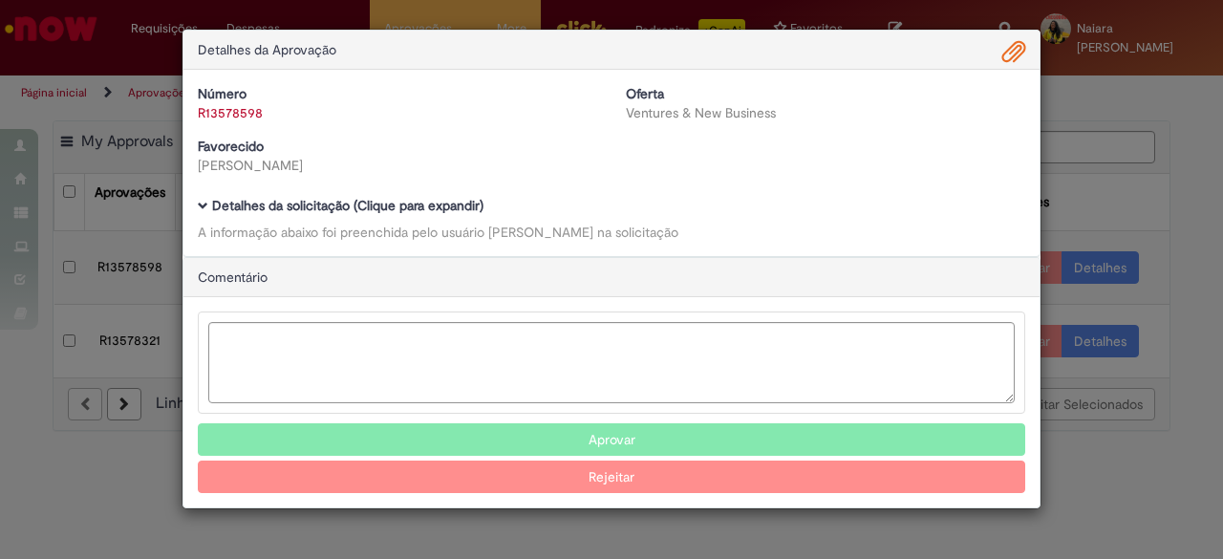
click at [338, 208] on b "Detalhes da solicitação (Clique para expandir)" at bounding box center [347, 205] width 271 height 17
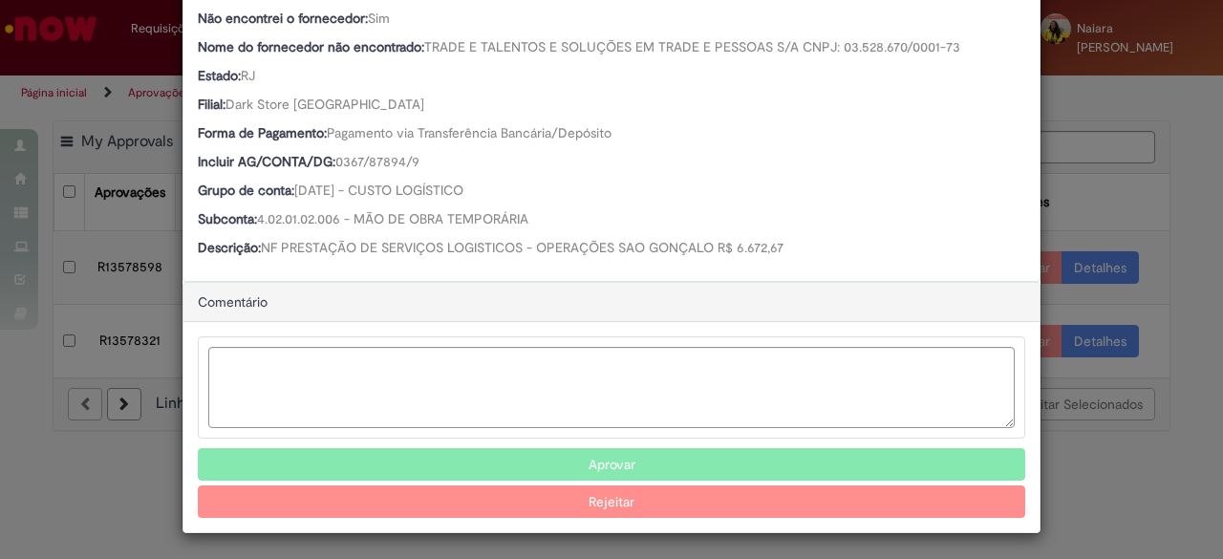
click at [568, 464] on button "Aprovar" at bounding box center [611, 464] width 827 height 32
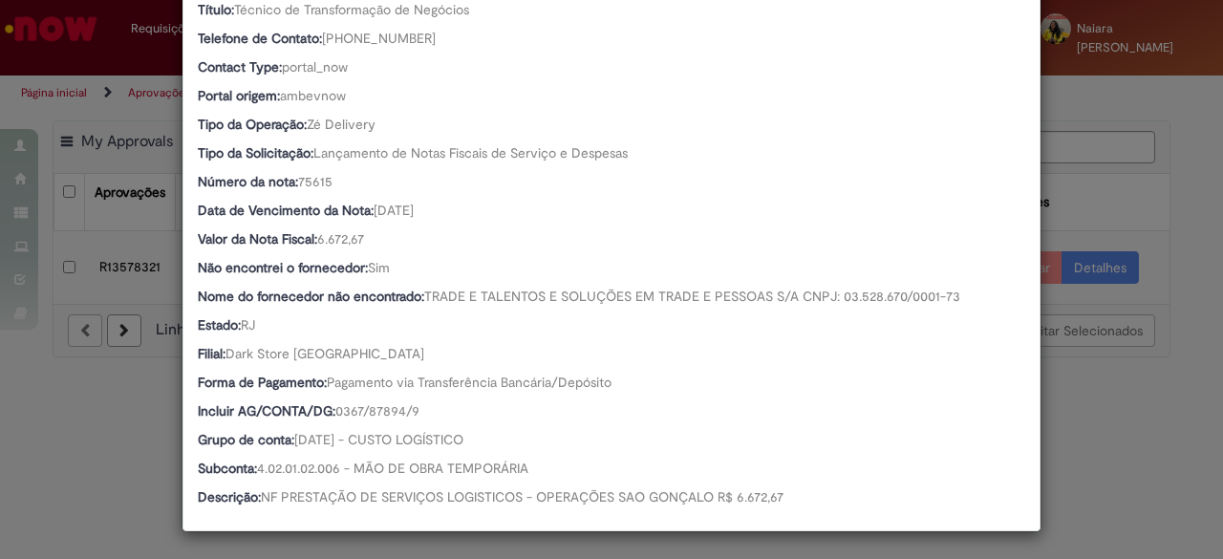
click at [1058, 179] on div "Detalhes da Aprovação Número R13578598 Oferta Ventures & New Business Favorecid…" at bounding box center [611, 279] width 1223 height 559
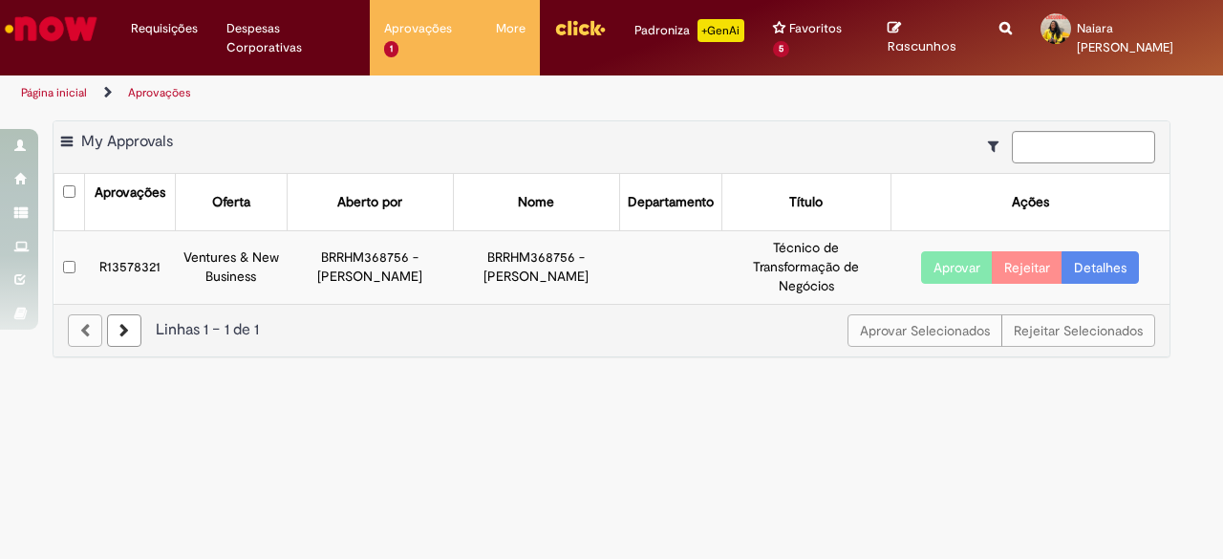
click at [1115, 266] on link "Detalhes" at bounding box center [1099, 267] width 77 height 32
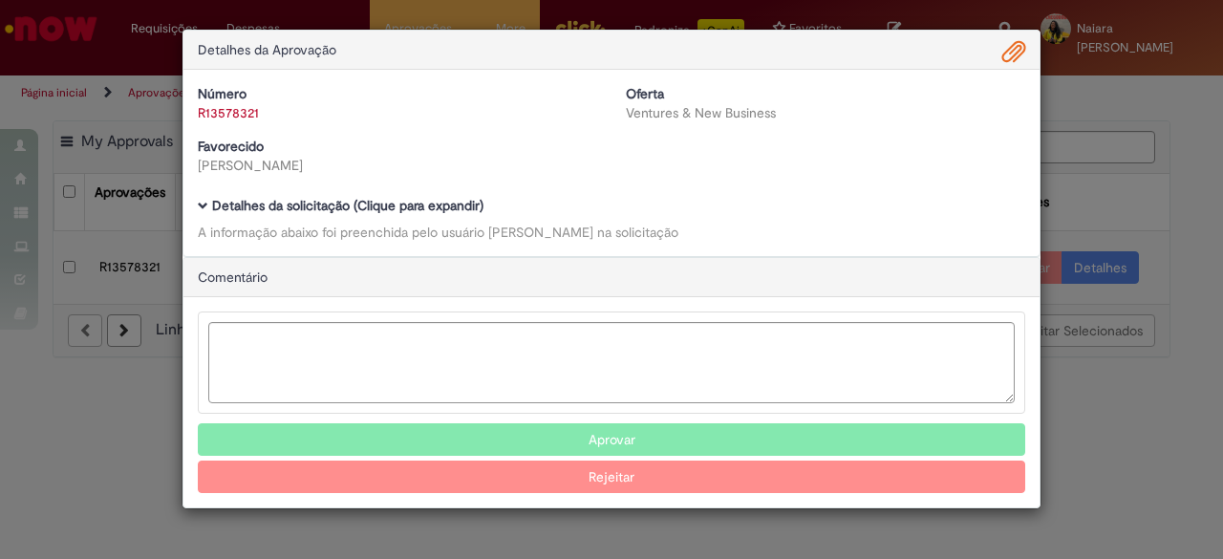
click at [453, 208] on b "Detalhes da solicitação (Clique para expandir)" at bounding box center [347, 205] width 271 height 17
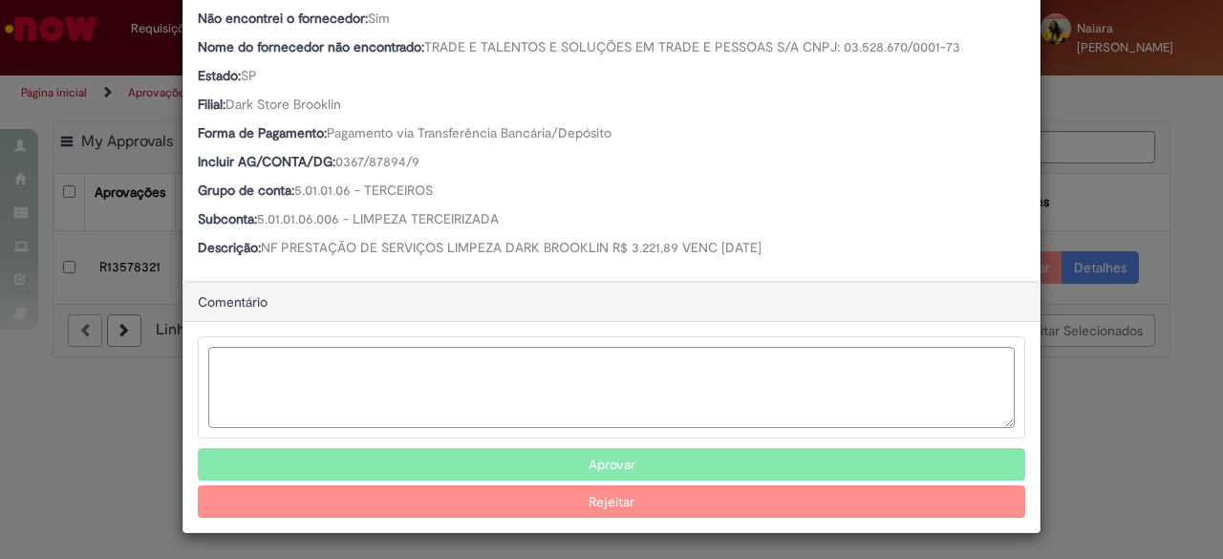
scroll to position [644, 0]
click at [560, 459] on button "Aprovar" at bounding box center [611, 465] width 827 height 32
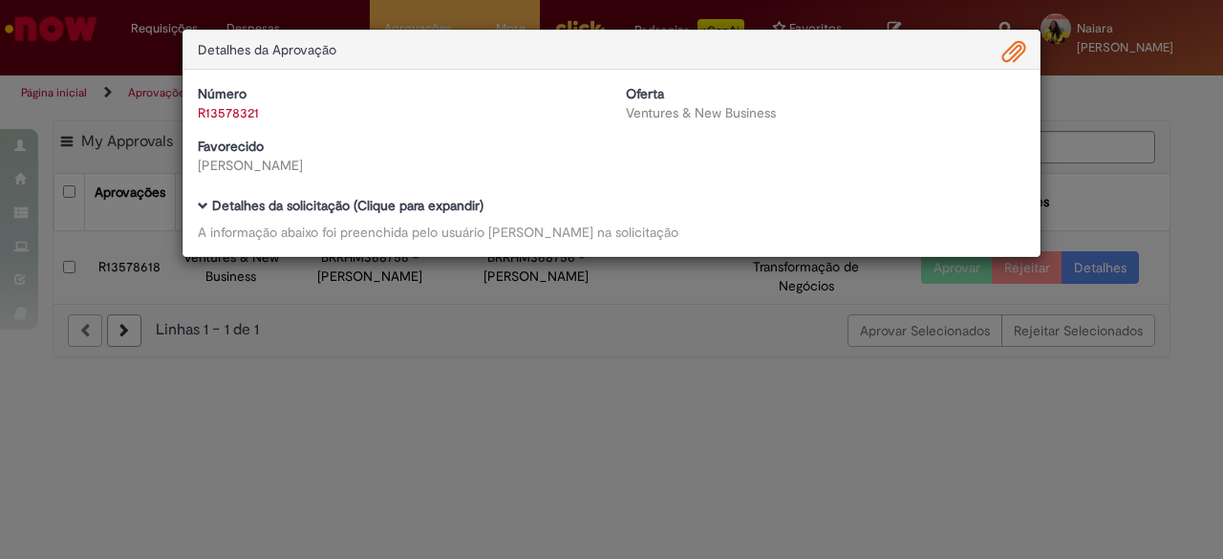
click at [1205, 156] on div "Detalhes da Aprovação Número R13578321 Oferta Ventures & New Business Favorecid…" at bounding box center [611, 279] width 1223 height 559
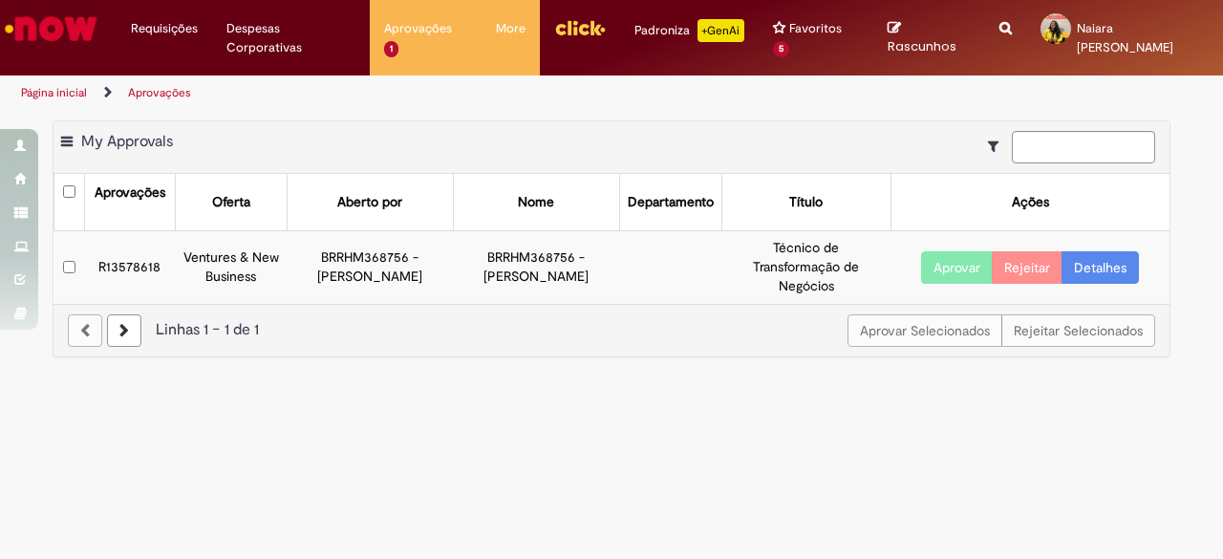
click at [1118, 274] on link "Detalhes" at bounding box center [1099, 267] width 77 height 32
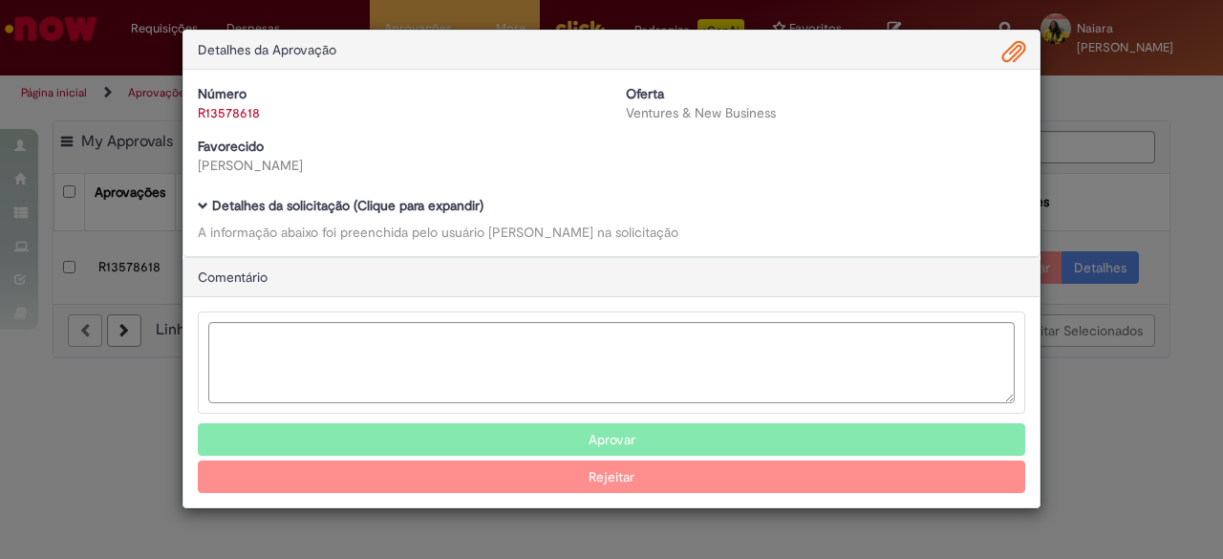
click at [333, 202] on b "Detalhes da solicitação (Clique para expandir)" at bounding box center [347, 205] width 271 height 17
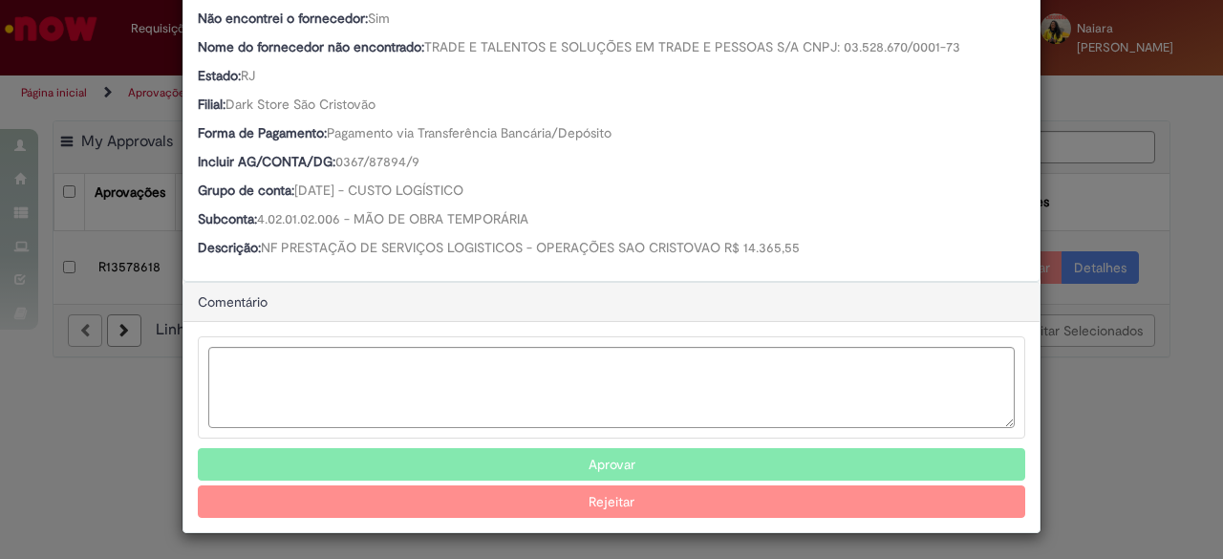
click at [460, 456] on button "Aprovar" at bounding box center [611, 464] width 827 height 32
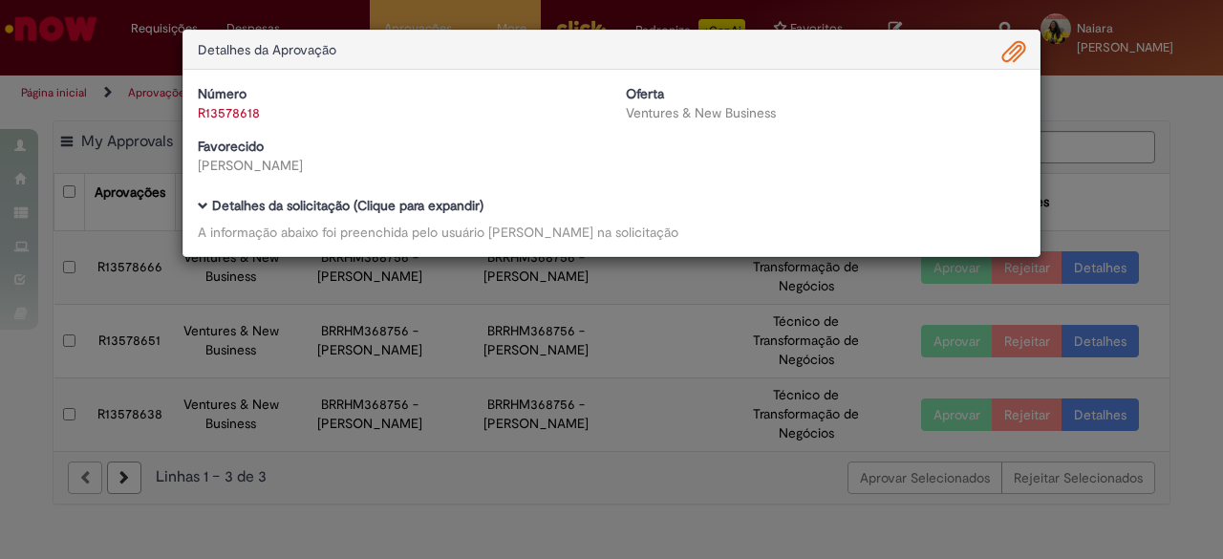
click at [1106, 167] on div "Detalhes da Aprovação Número R13578618 Oferta Ventures & New Business Favorecid…" at bounding box center [611, 279] width 1223 height 559
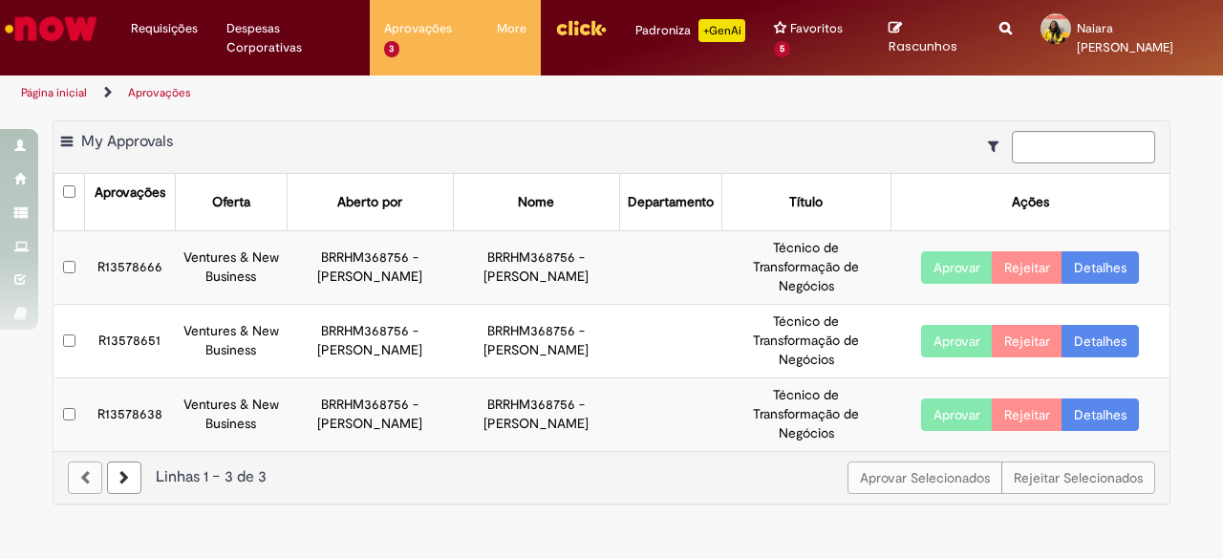
click at [1083, 271] on link "Detalhes" at bounding box center [1099, 267] width 77 height 32
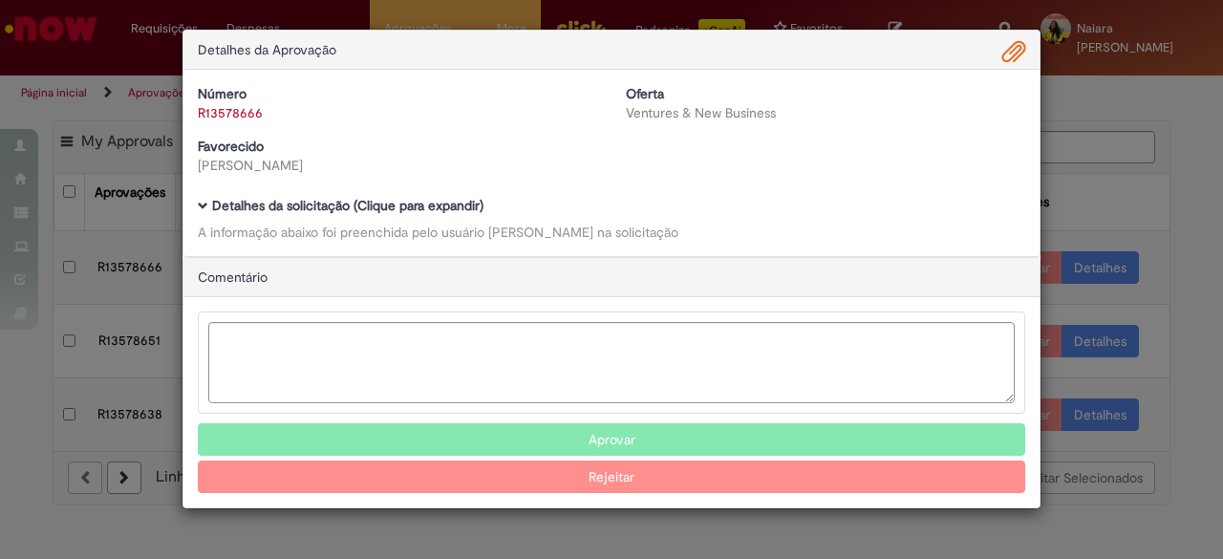
click at [438, 200] on b "Detalhes da solicitação (Clique para expandir)" at bounding box center [347, 205] width 271 height 17
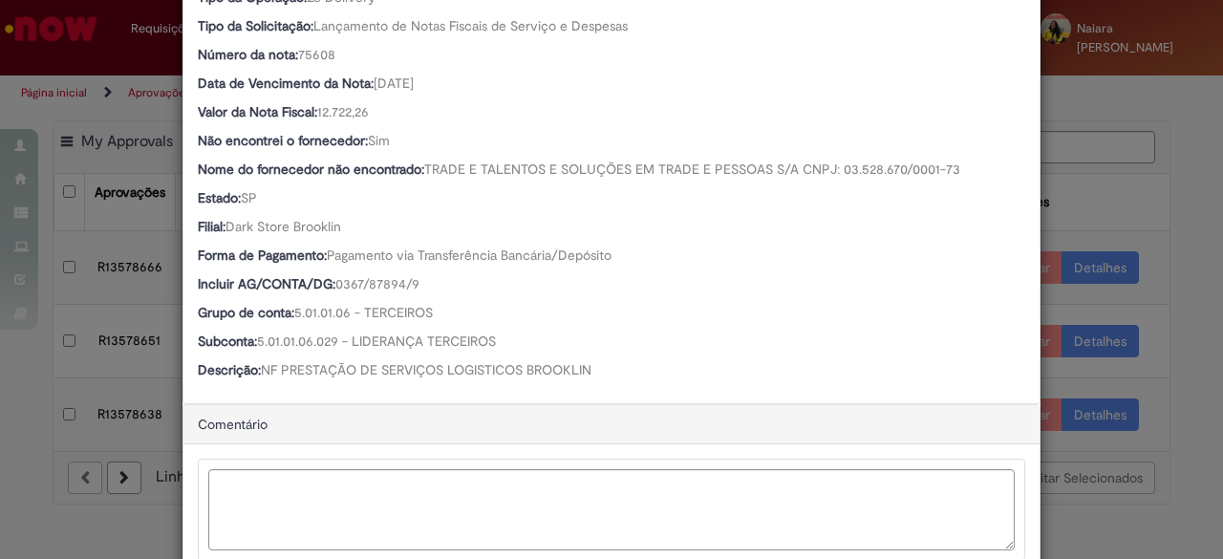
scroll to position [645, 0]
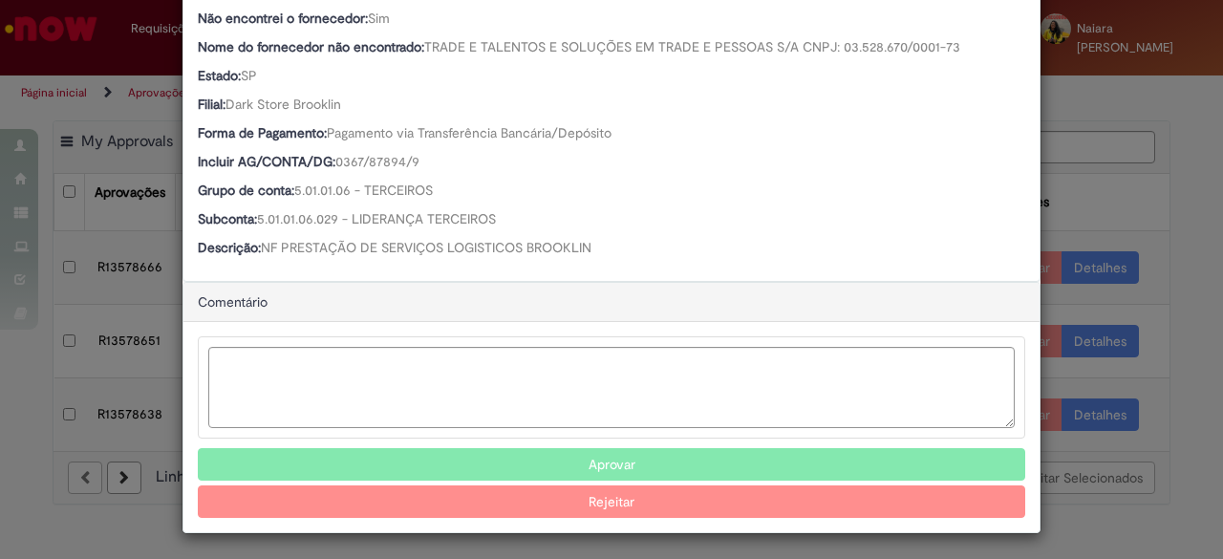
click at [586, 461] on button "Aprovar" at bounding box center [611, 464] width 827 height 32
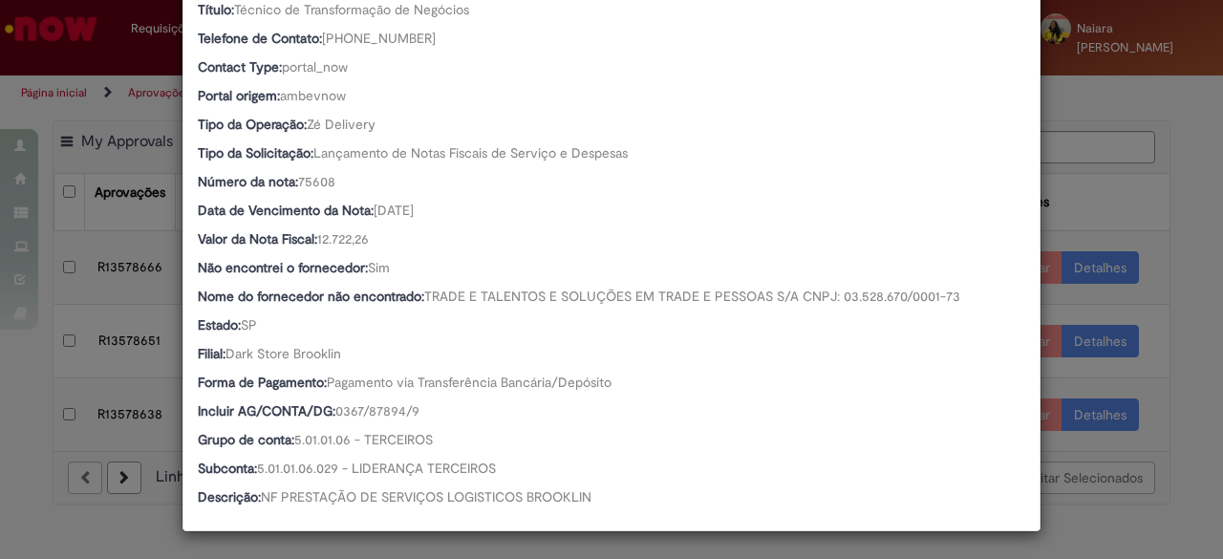
click at [1081, 217] on div "Detalhes da Aprovação Número R13578666 Oferta Ventures & New Business Favorecid…" at bounding box center [611, 279] width 1223 height 559
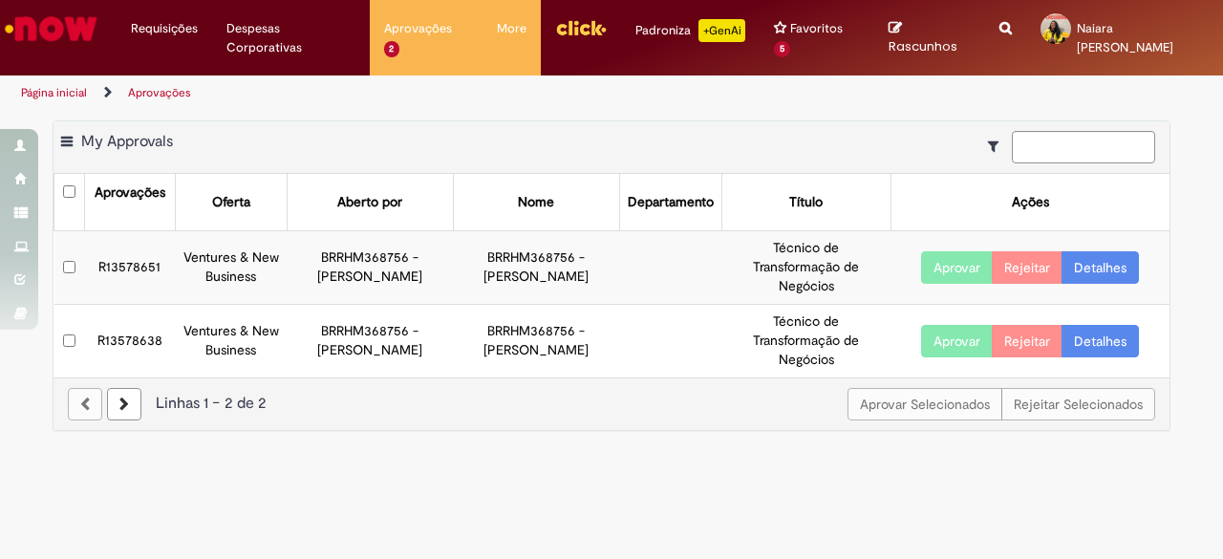
click at [1089, 263] on link "Detalhes" at bounding box center [1099, 267] width 77 height 32
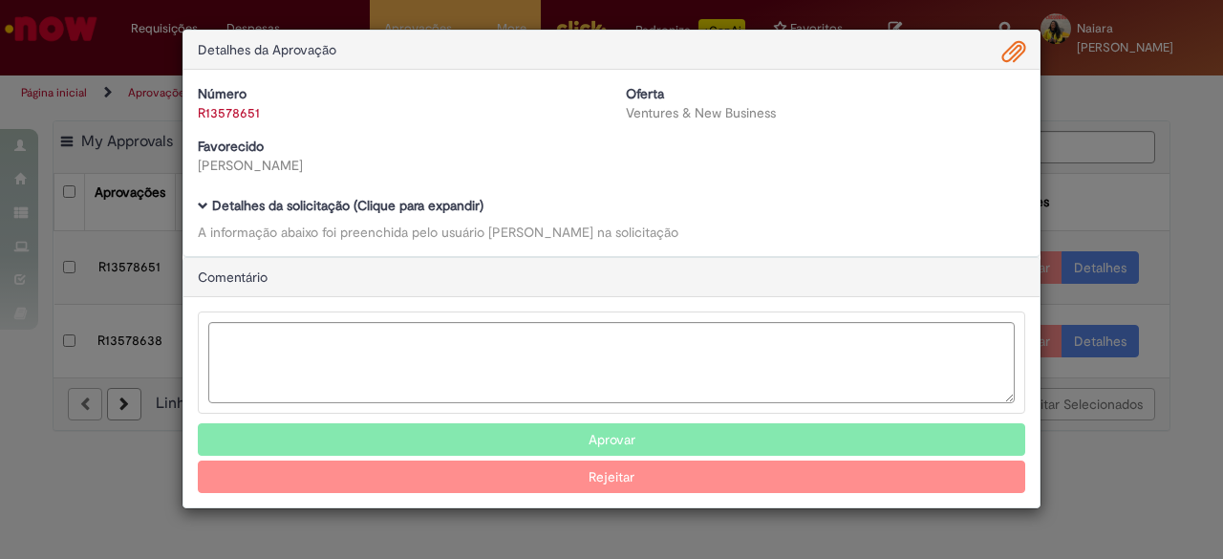
click at [372, 205] on b "Detalhes da solicitação (Clique para expandir)" at bounding box center [347, 205] width 271 height 17
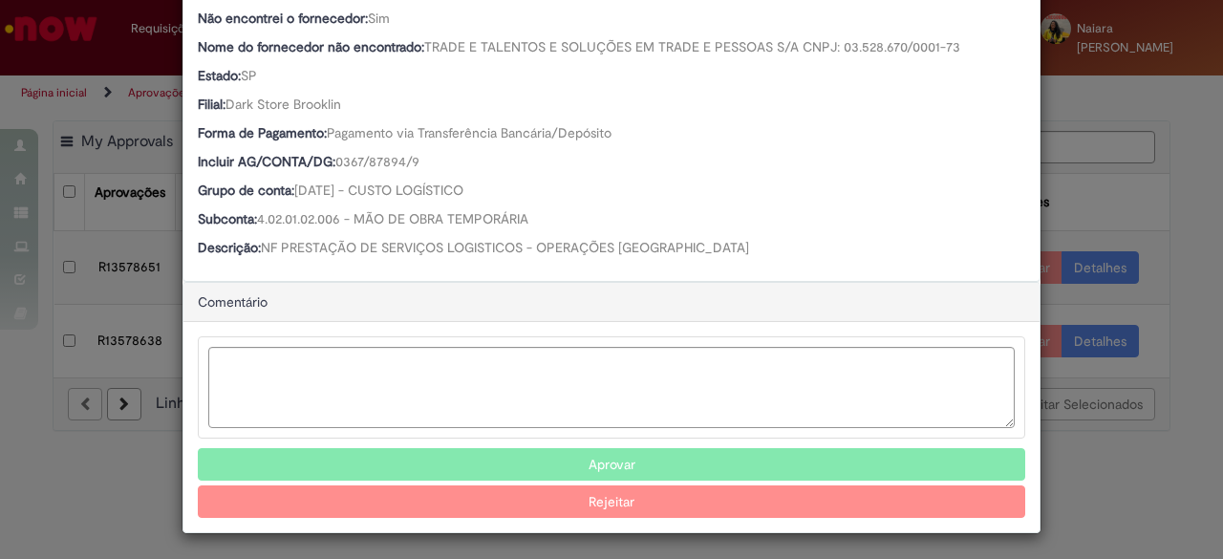
click at [457, 465] on button "Aprovar" at bounding box center [611, 464] width 827 height 32
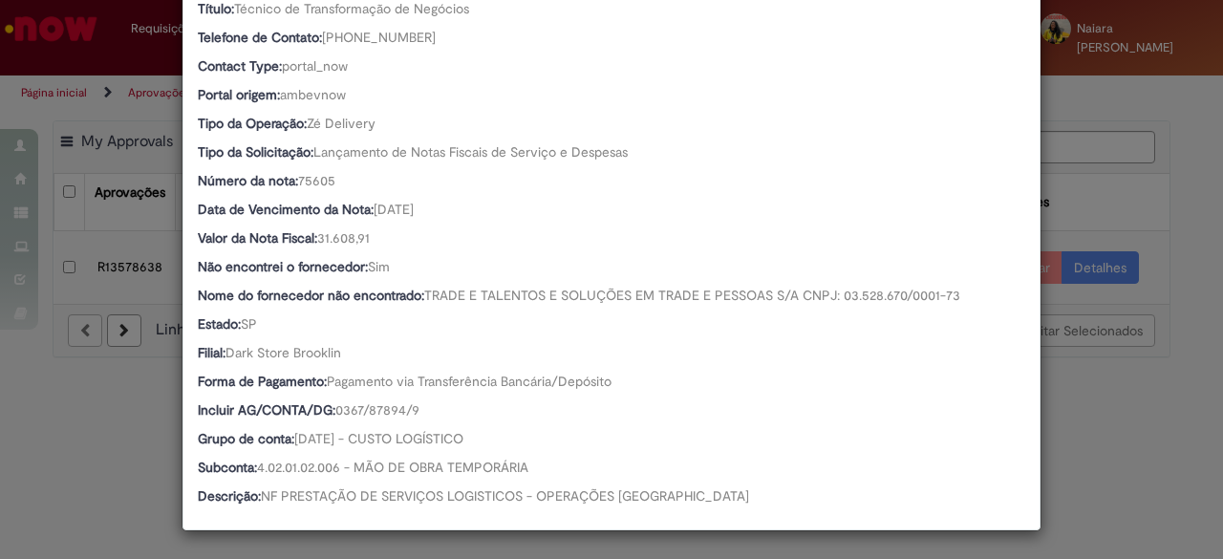
click at [1104, 165] on div "Detalhes da Aprovação Número R13578651 Oferta Ventures & New Business Favorecid…" at bounding box center [611, 279] width 1223 height 559
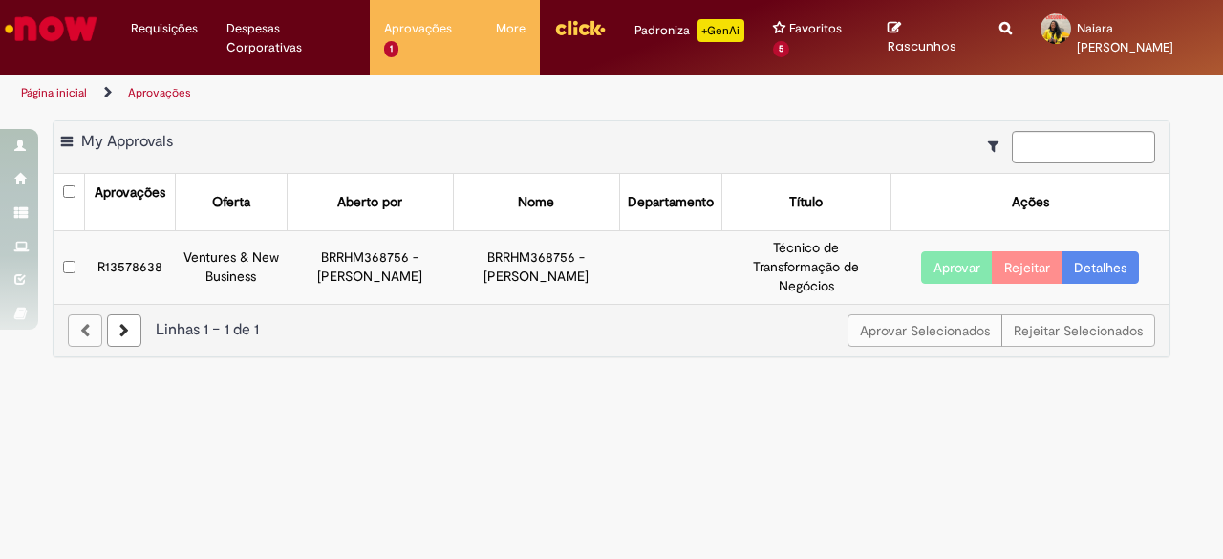
click at [1107, 271] on link "Detalhes" at bounding box center [1099, 267] width 77 height 32
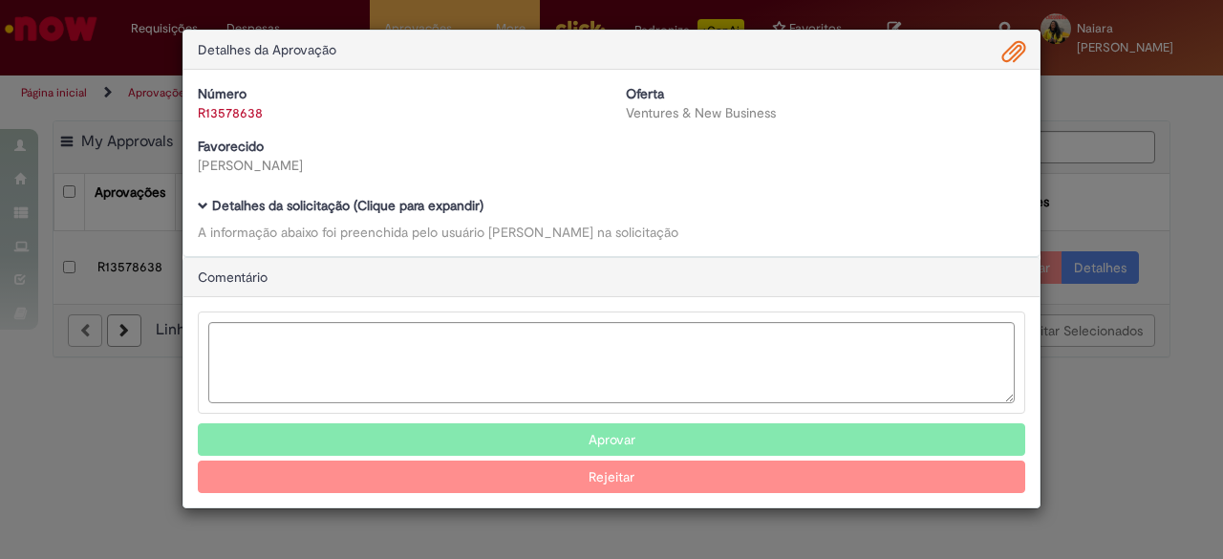
click at [464, 203] on b "Detalhes da solicitação (Clique para expandir)" at bounding box center [347, 205] width 271 height 17
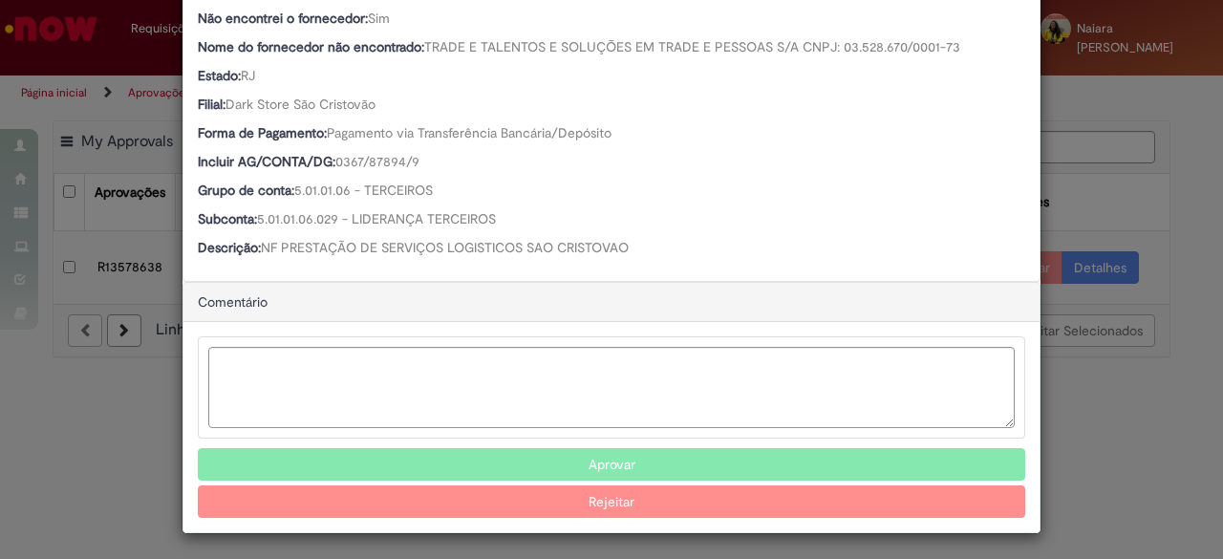
click at [514, 455] on button "Aprovar" at bounding box center [611, 464] width 827 height 32
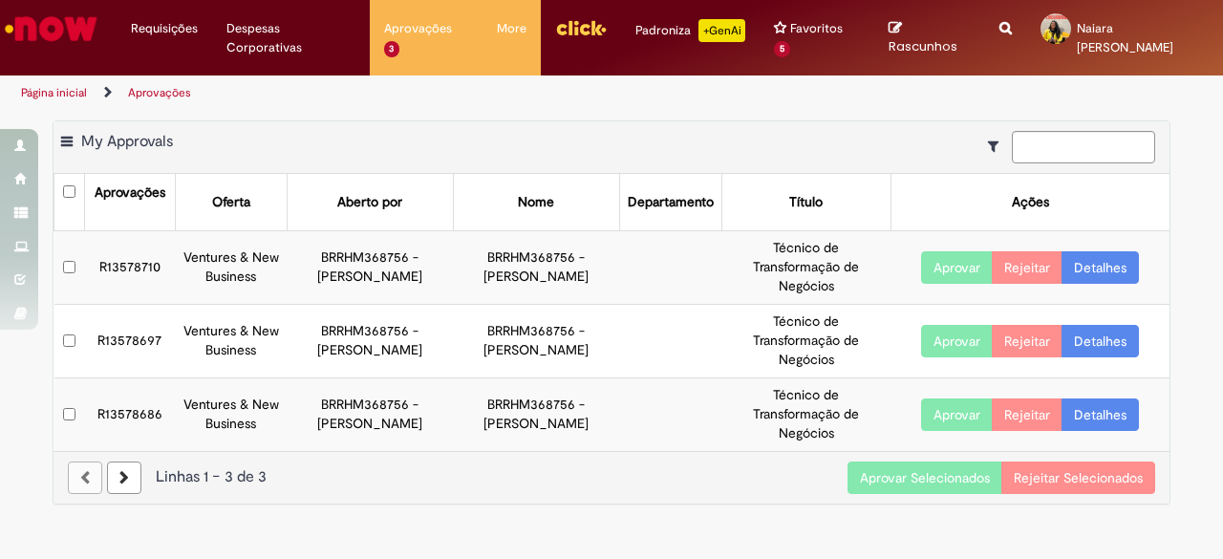
click at [879, 484] on button "Aprovar Selecionados" at bounding box center [924, 477] width 155 height 32
